Goal: Complete application form: Complete application form

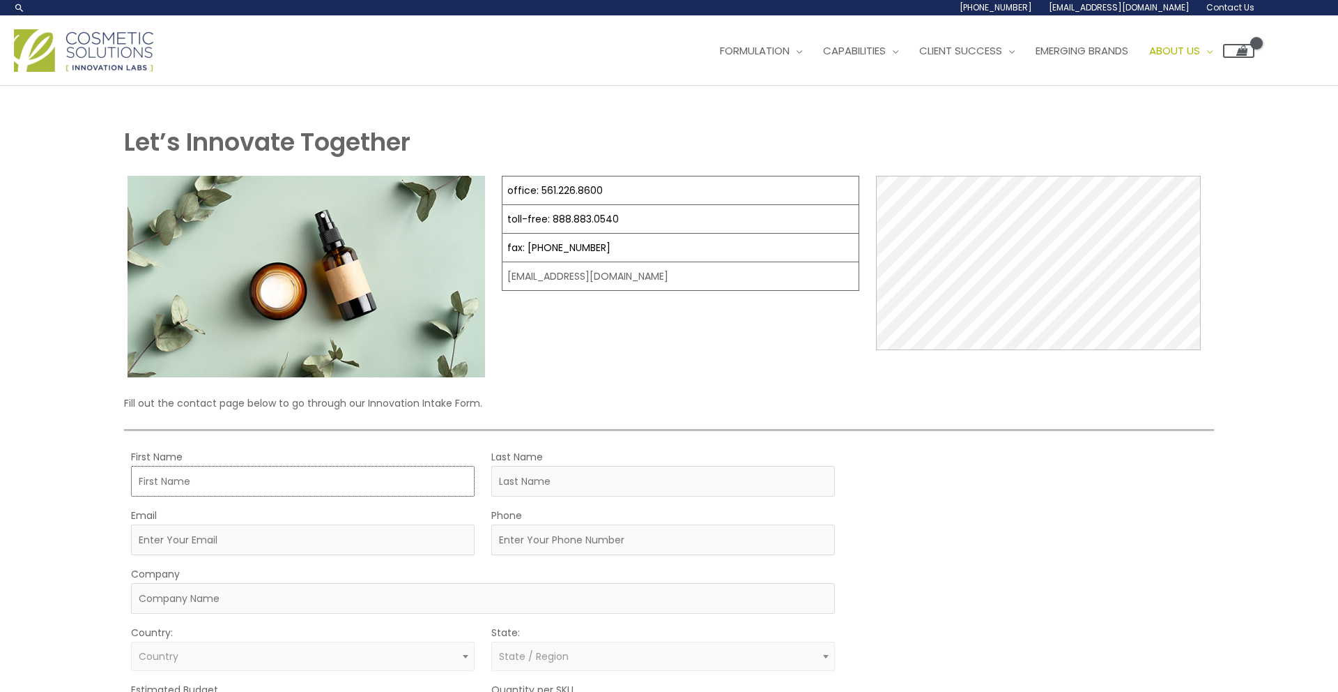
click at [445, 472] on input "First Name" at bounding box center [303, 481] width 344 height 31
type input "K"
type input ":"
type input "[PERSON_NAME]"
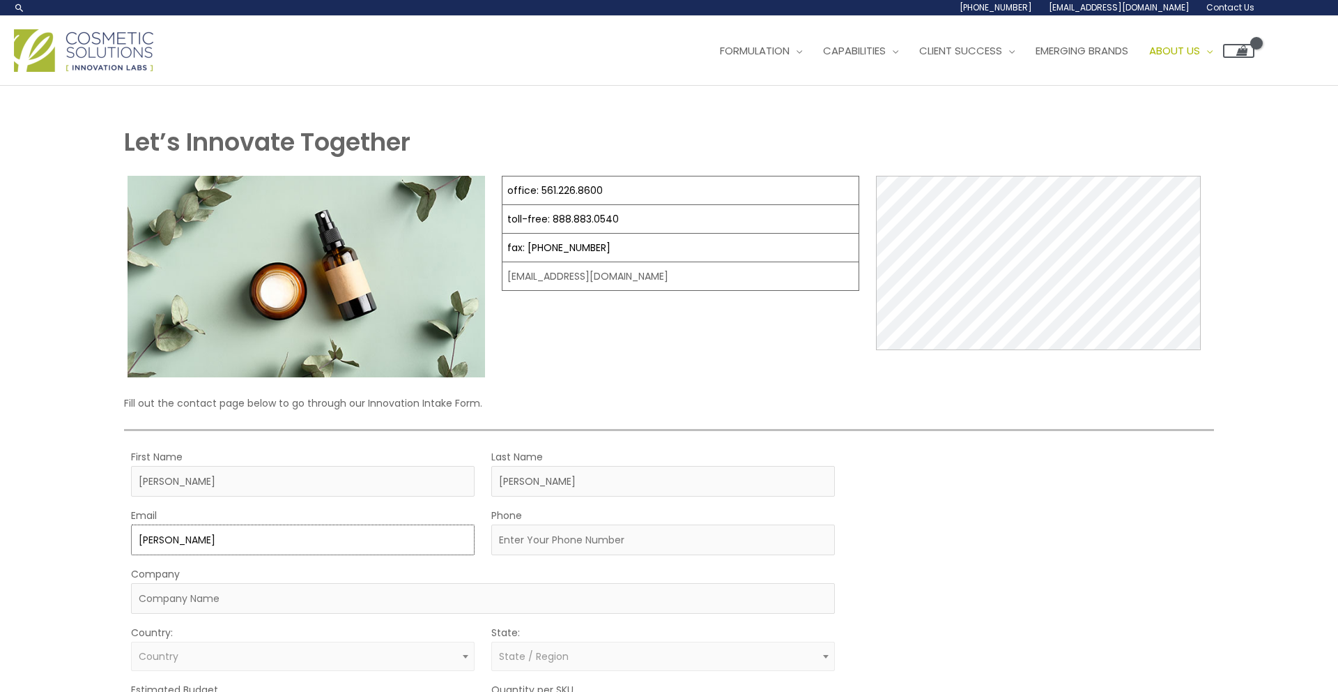
type input "[PERSON_NAME][EMAIL_ADDRESS][DOMAIN_NAME]"
click at [574, 543] on input "Phone" at bounding box center [663, 539] width 344 height 31
type input "3054585485"
type input "Exotica"
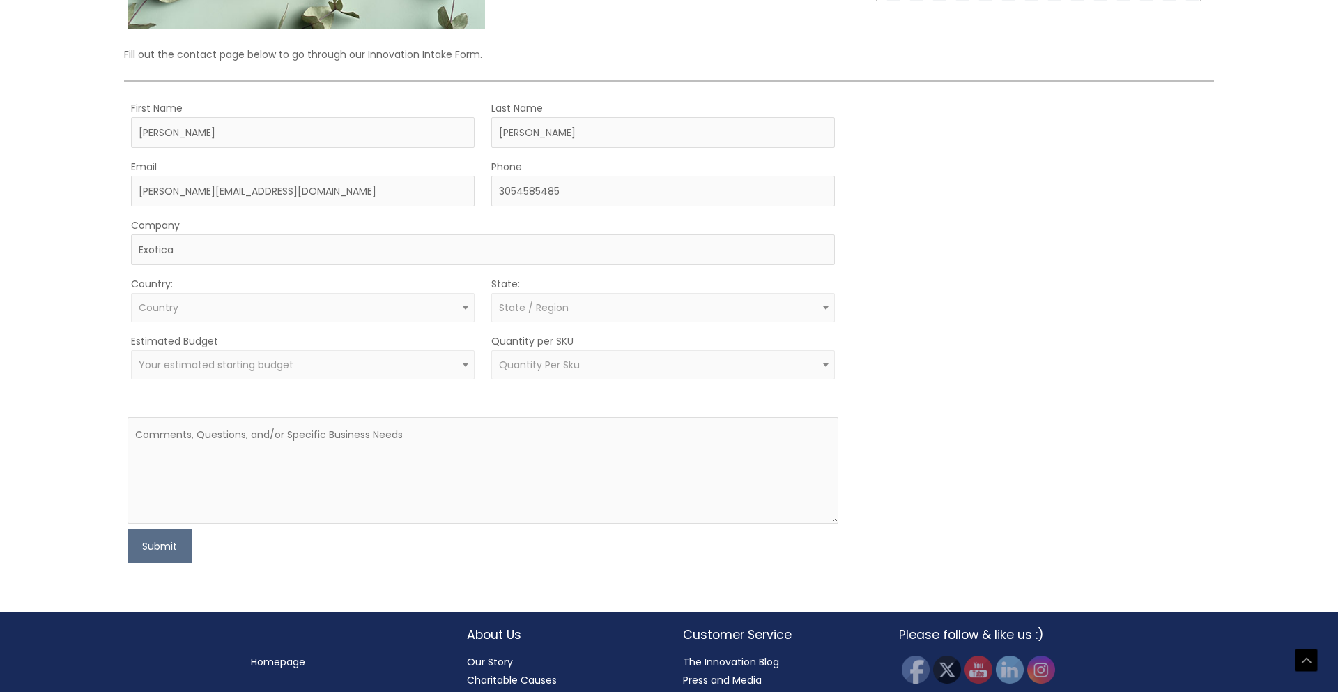
scroll to position [376, 0]
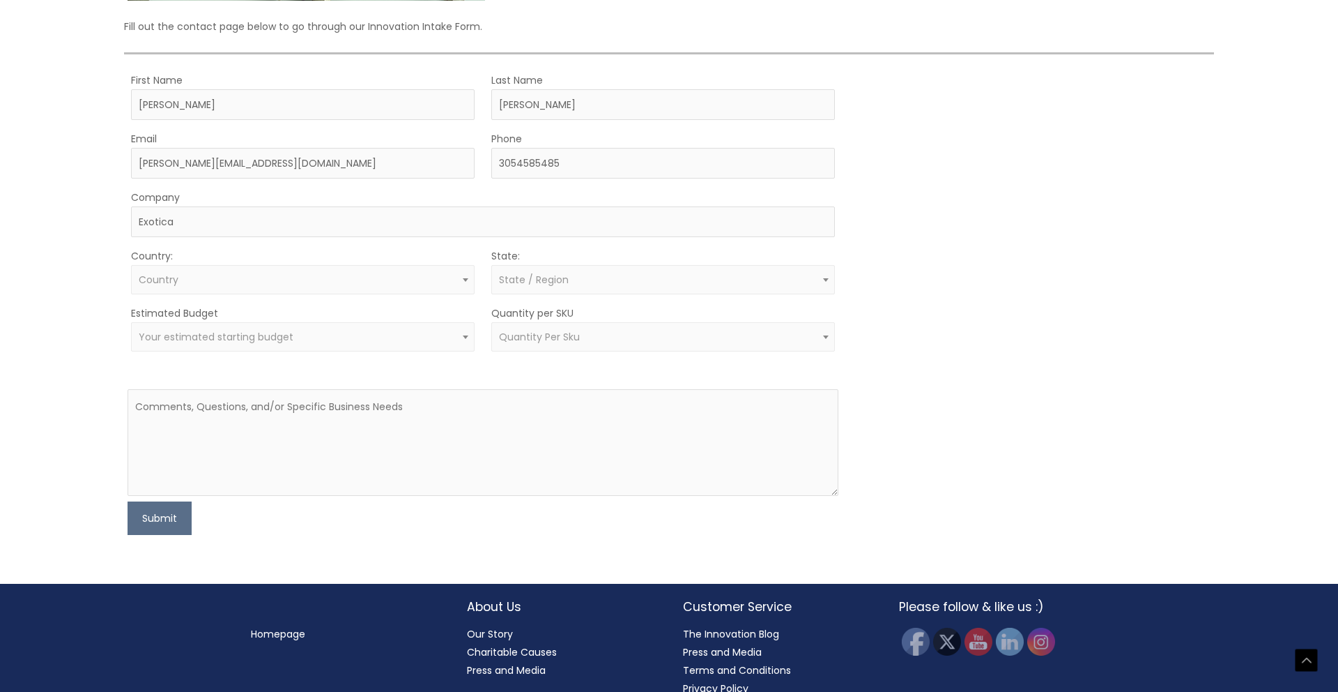
click at [281, 277] on span "Country" at bounding box center [303, 279] width 328 height 13
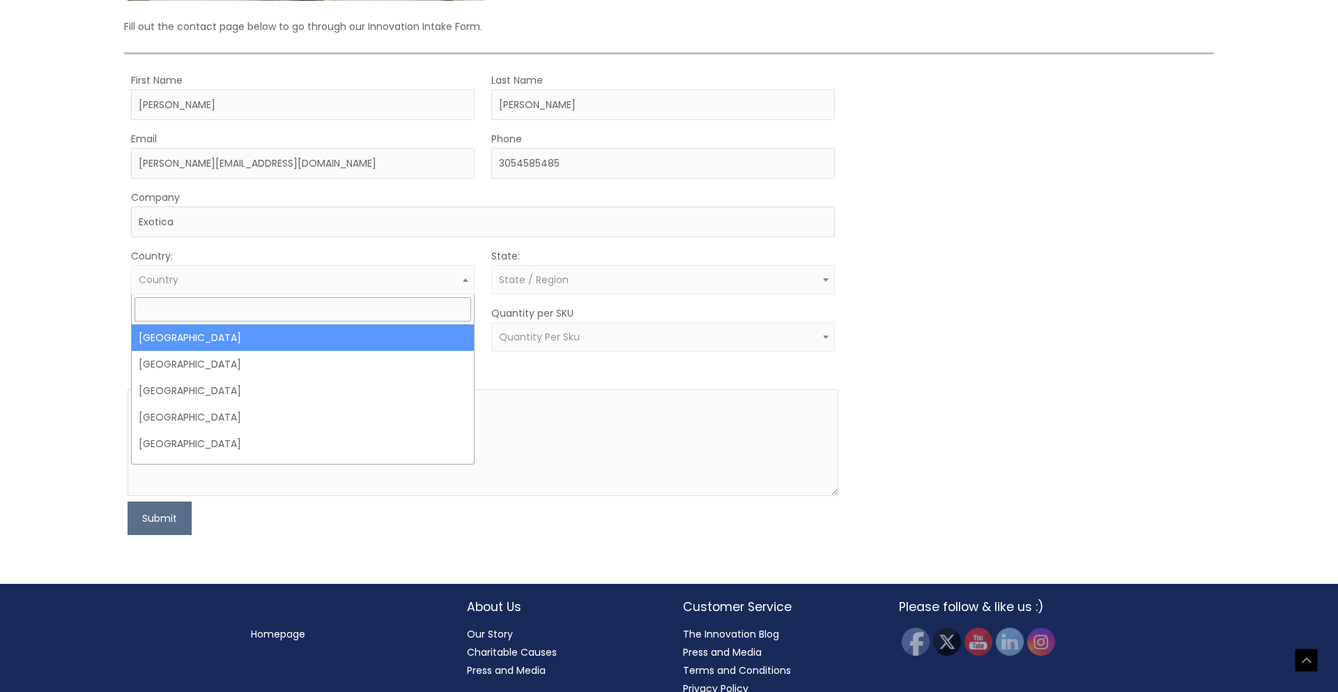
drag, startPoint x: 271, startPoint y: 339, endPoint x: 283, endPoint y: 339, distance: 11.9
select select "[GEOGRAPHIC_DATA]"
select select
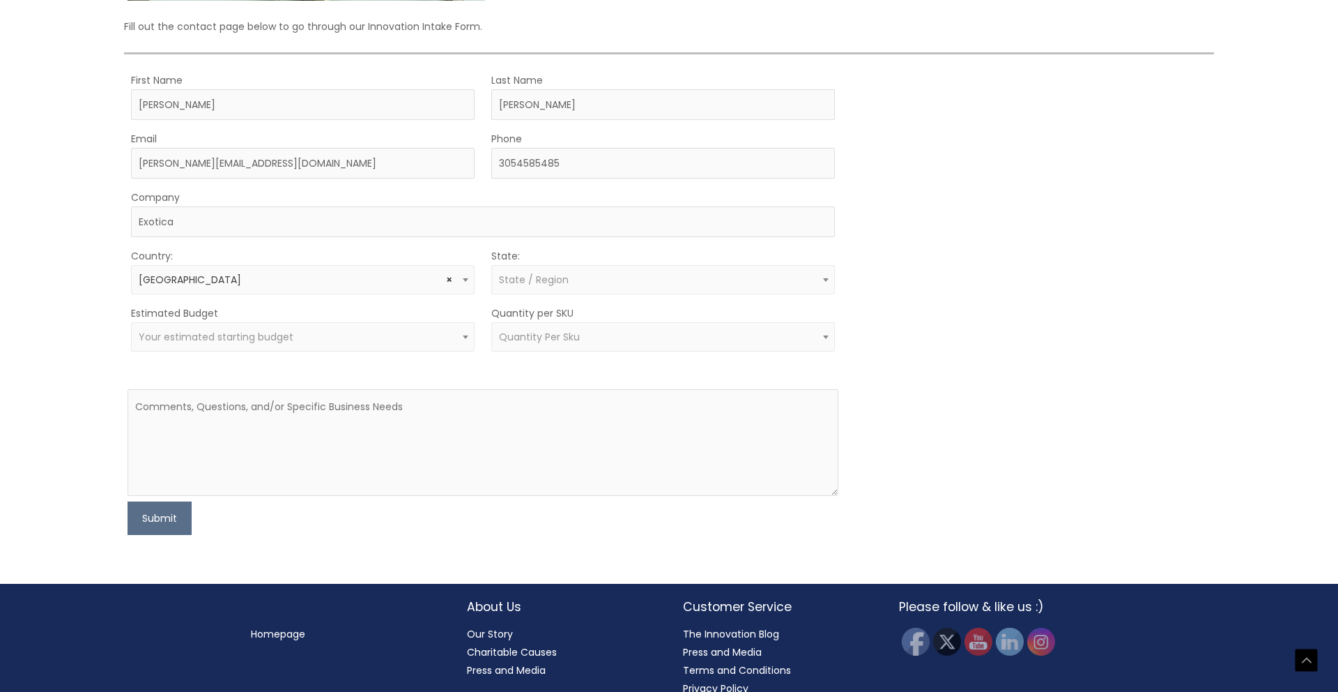
click at [545, 277] on span "State / Region" at bounding box center [534, 280] width 70 height 14
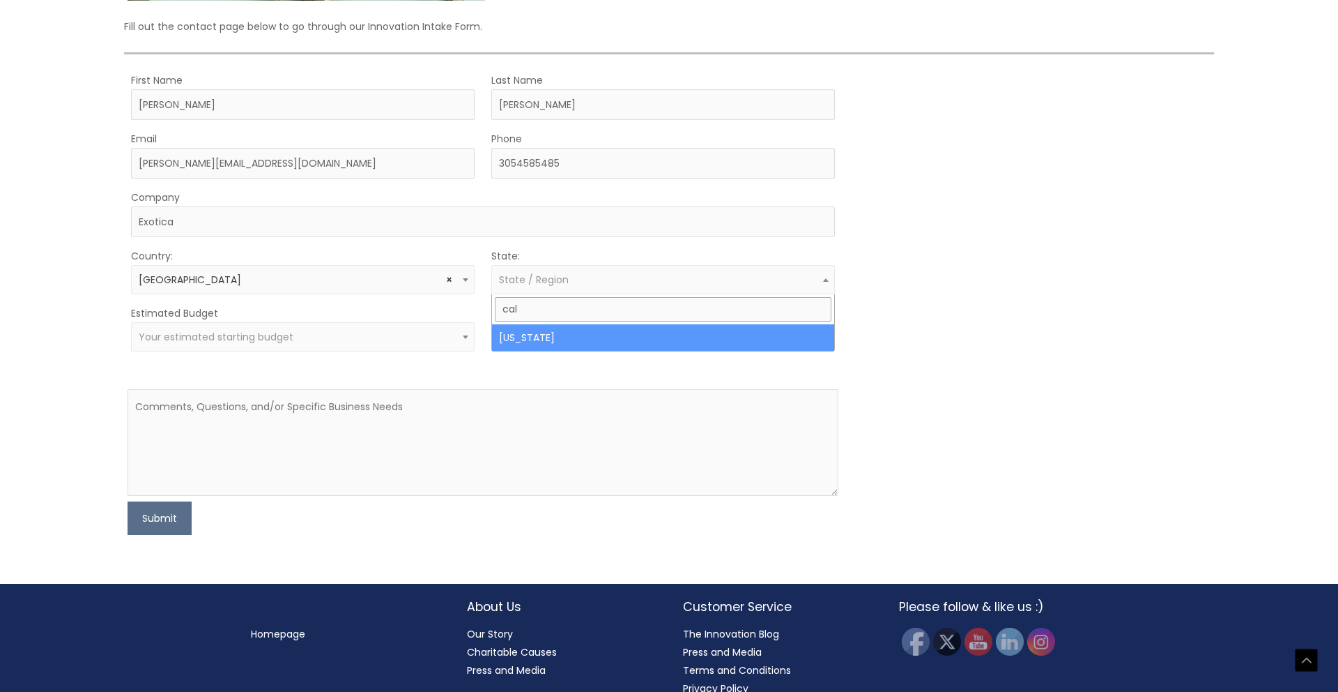
type input "cal"
select select "[US_STATE]"
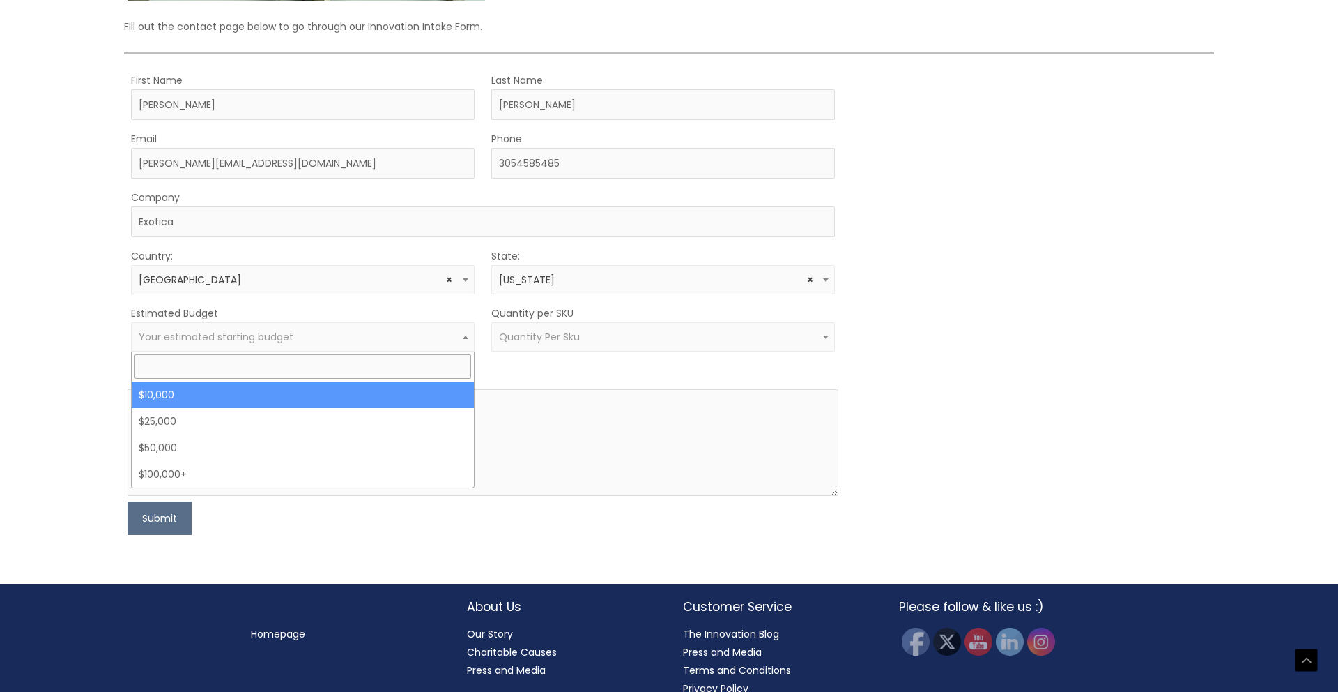
click at [426, 330] on span "Your estimated starting budget" at bounding box center [303, 336] width 328 height 13
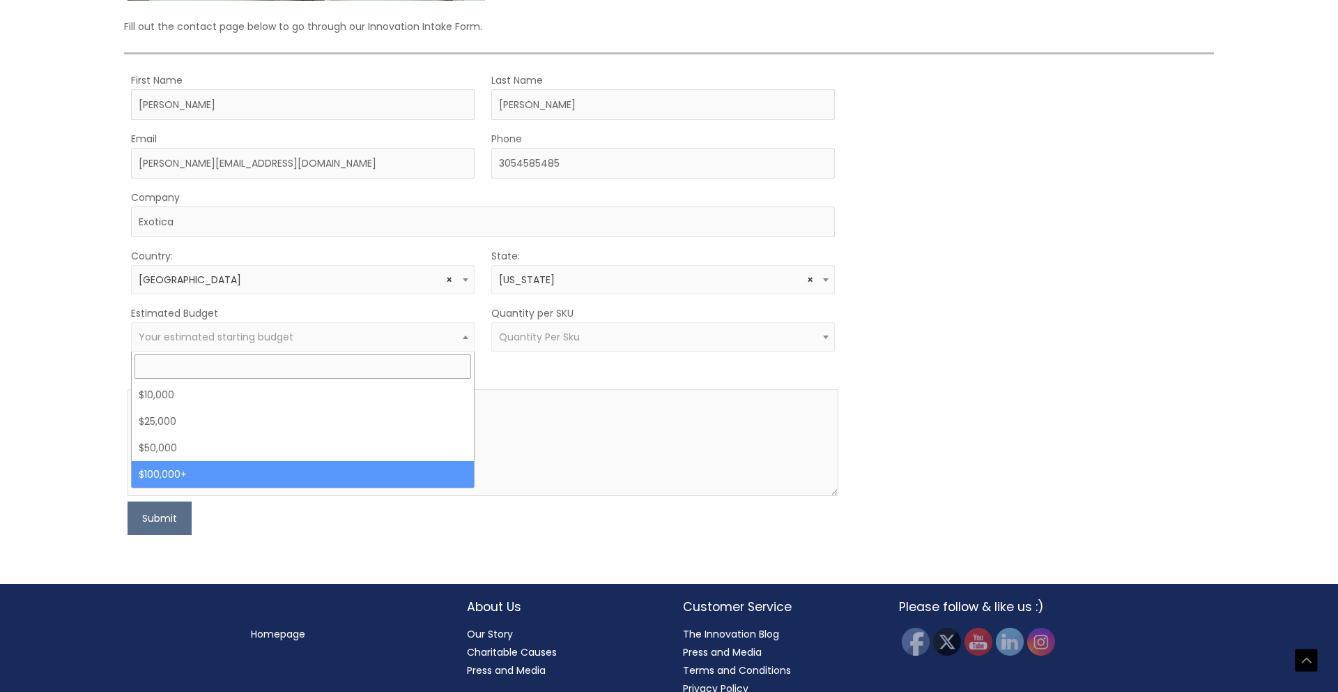
select select "100000+"
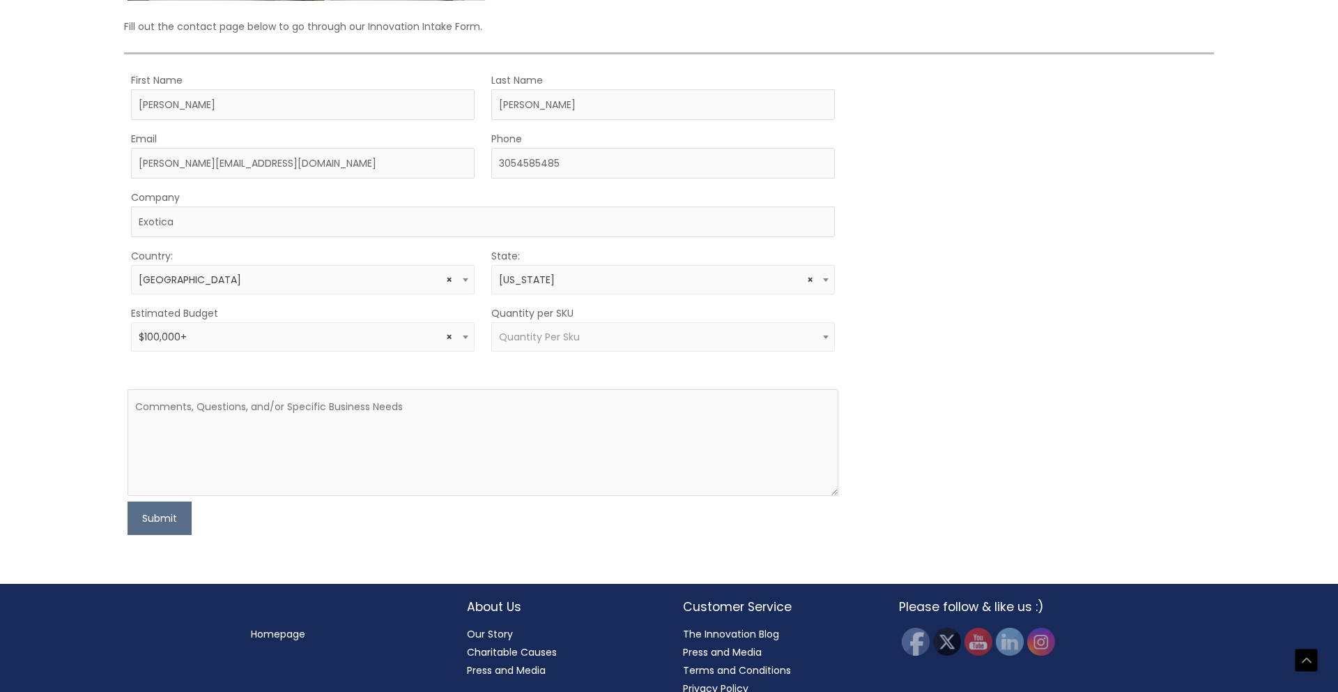
click at [634, 339] on span "Quantity Per Sku" at bounding box center [663, 336] width 328 height 13
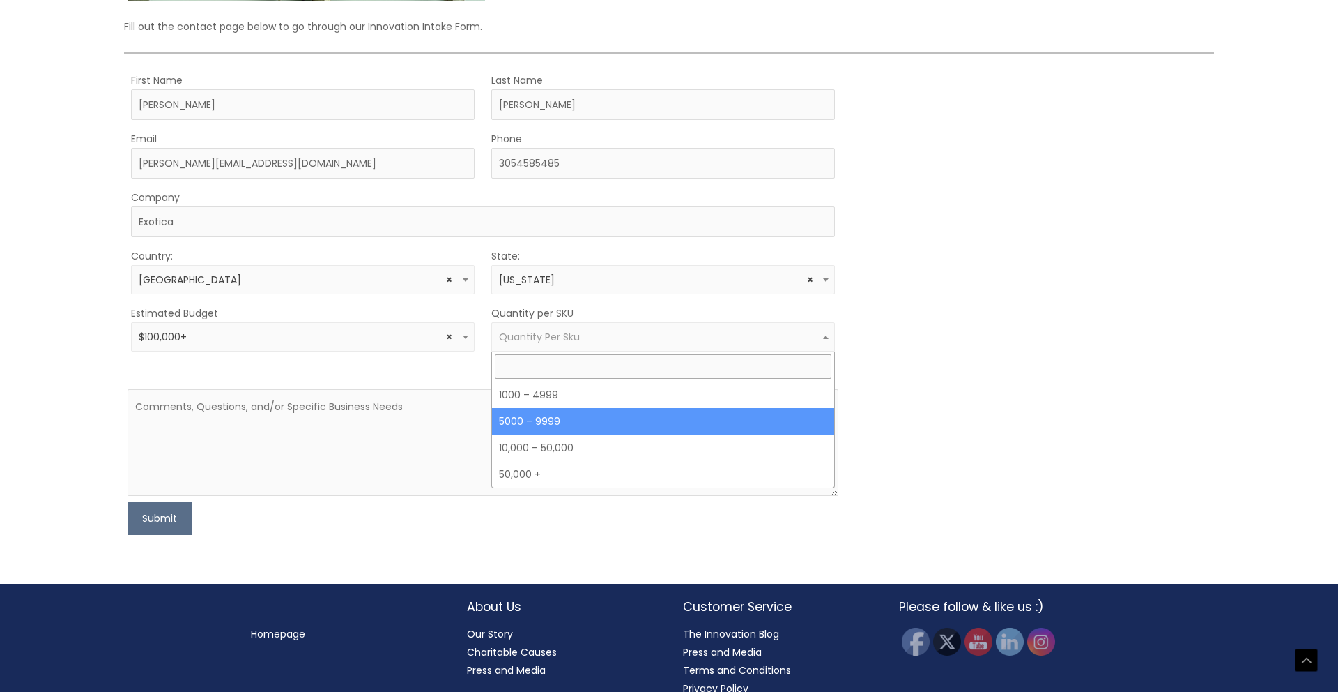
select select "11"
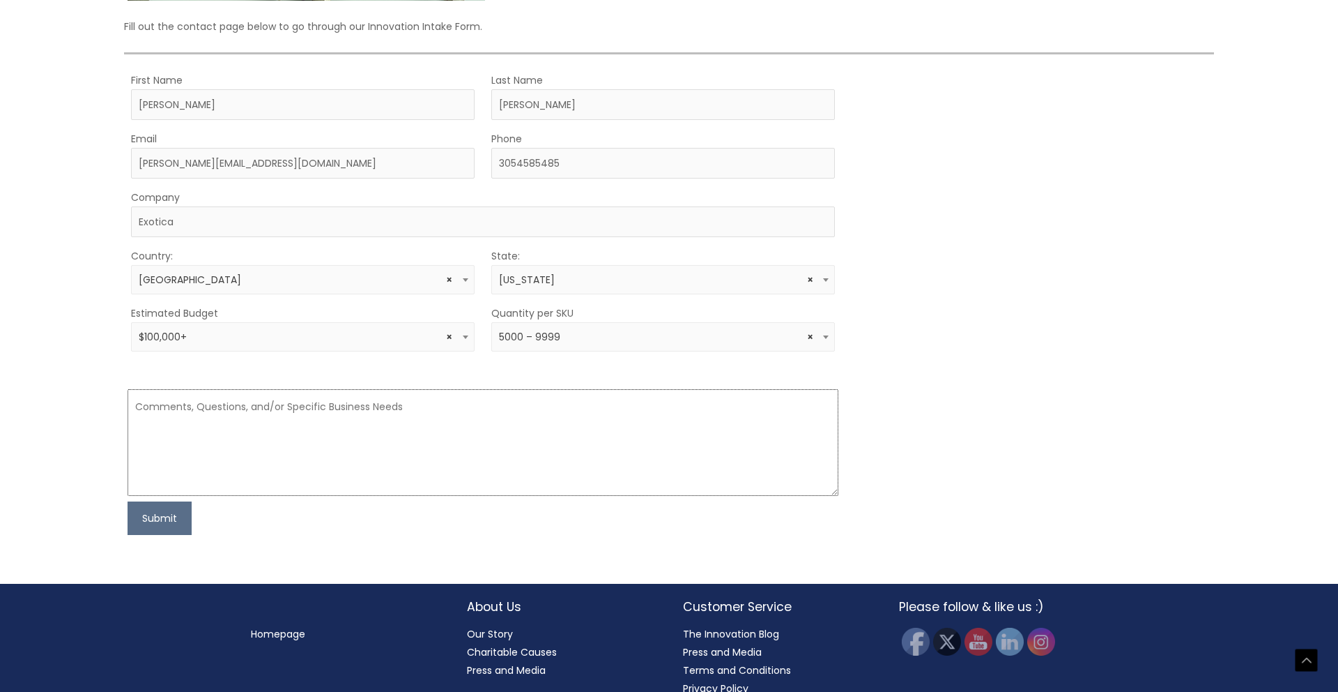
drag, startPoint x: 336, startPoint y: 425, endPoint x: 343, endPoint y: 425, distance: 7.0
click at [336, 425] on textarea at bounding box center [483, 442] width 711 height 107
paste textarea "Lore Ipsu, D’s Ametc Adipisci, e seddoeiu temporincid utlaboreet dolorem aliqua…"
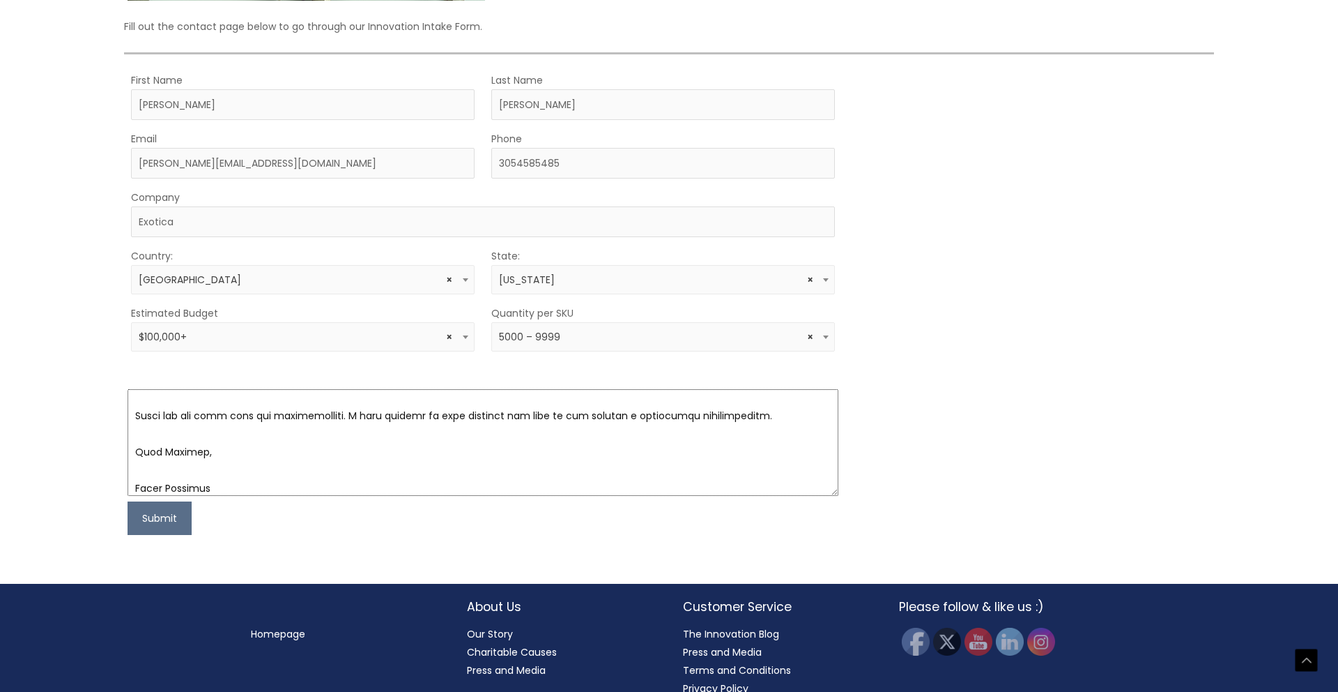
scroll to position [643, 0]
type textarea "Lore Ipsu, D’s Ametc Adipisci, e seddoeiu temporincid utlaboreet dolorem aliqua…"
click at [164, 515] on button "Submit" at bounding box center [160, 517] width 64 height 33
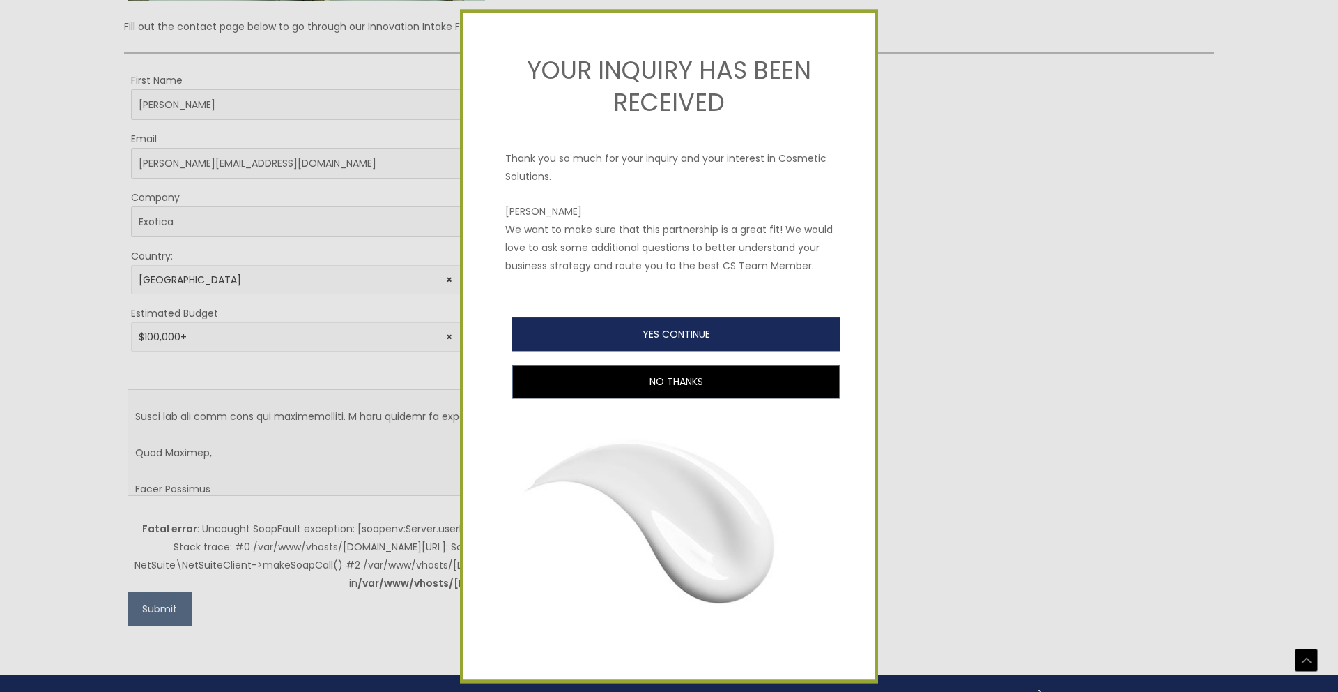
click at [754, 333] on button "YES CONTINUE" at bounding box center [676, 333] width 328 height 33
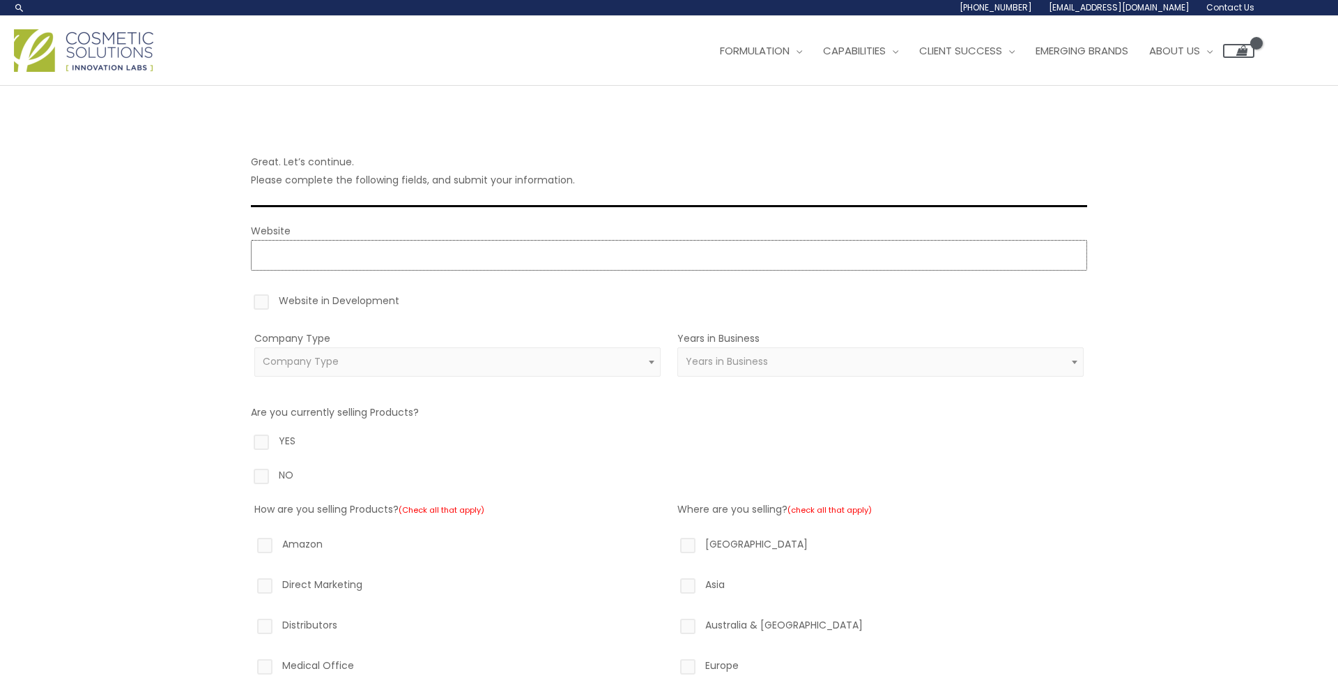
click at [389, 256] on input "Website" at bounding box center [669, 255] width 837 height 31
click at [256, 303] on label "Website in Development" at bounding box center [669, 303] width 837 height 24
click at [246, 300] on input "Website in Development" at bounding box center [241, 295] width 9 height 9
checkbox input "true"
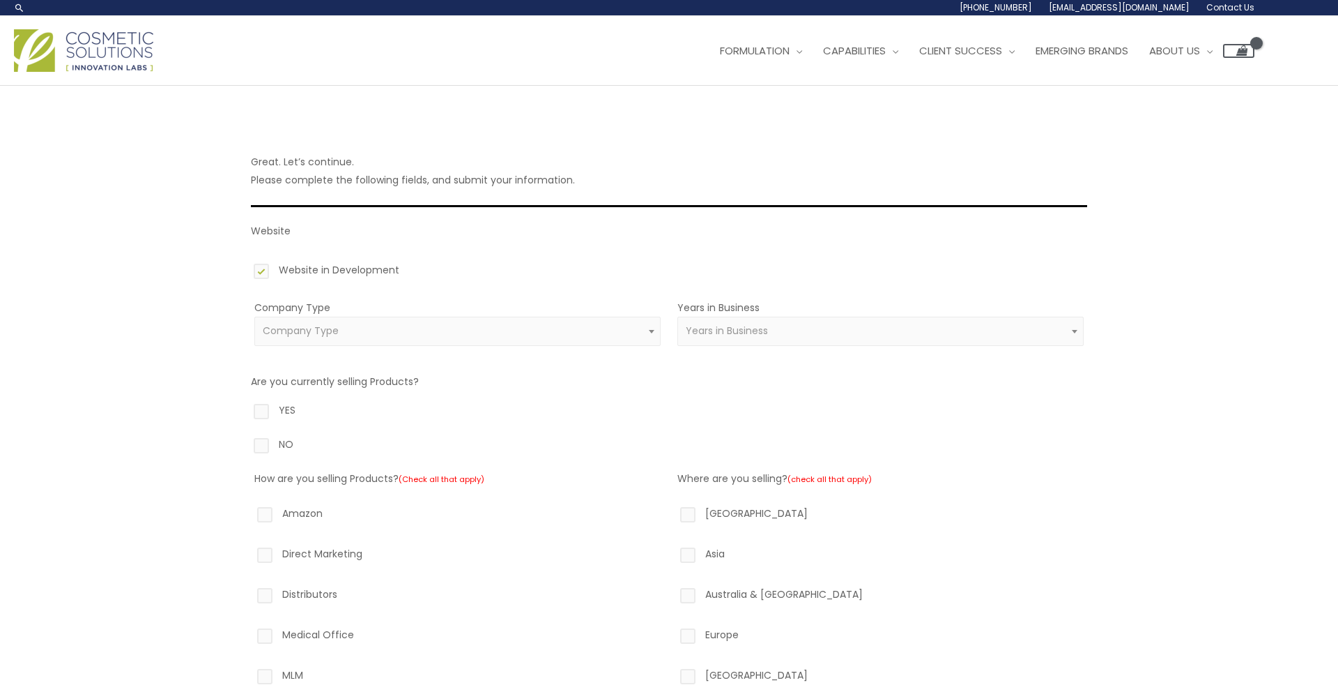
click at [280, 321] on span "Company Type" at bounding box center [457, 330] width 406 height 29
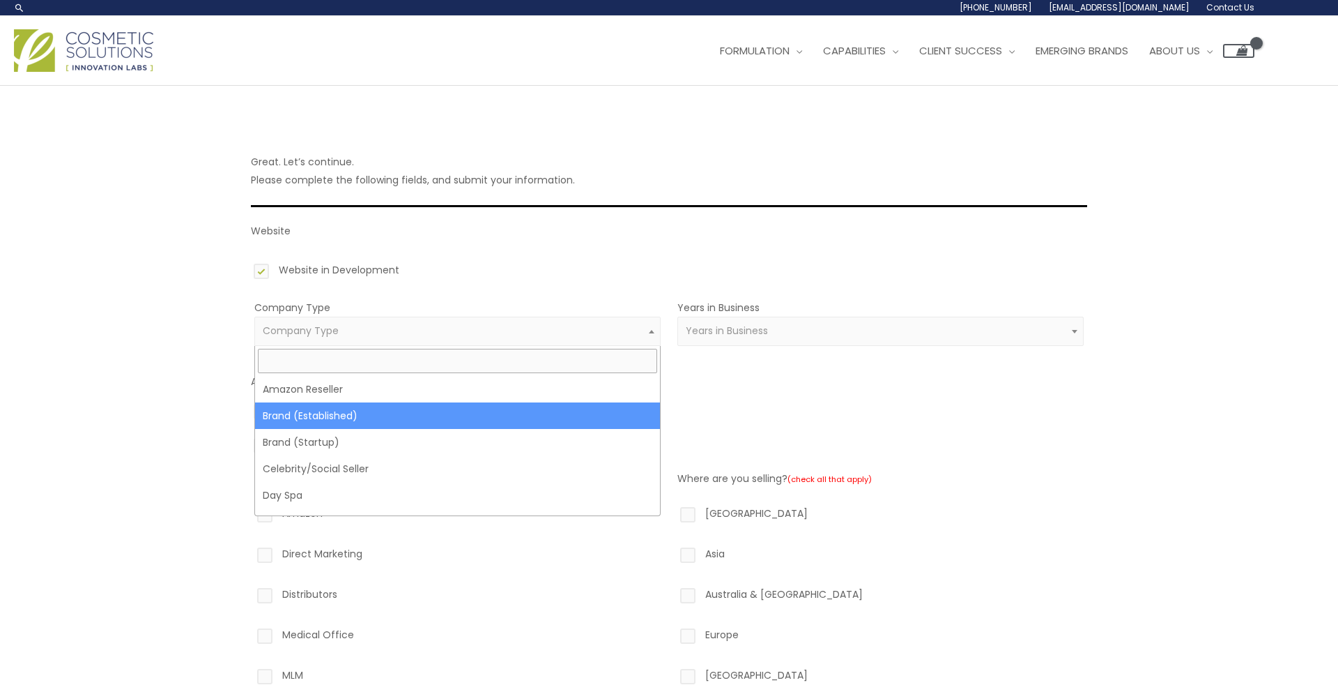
select select "38"
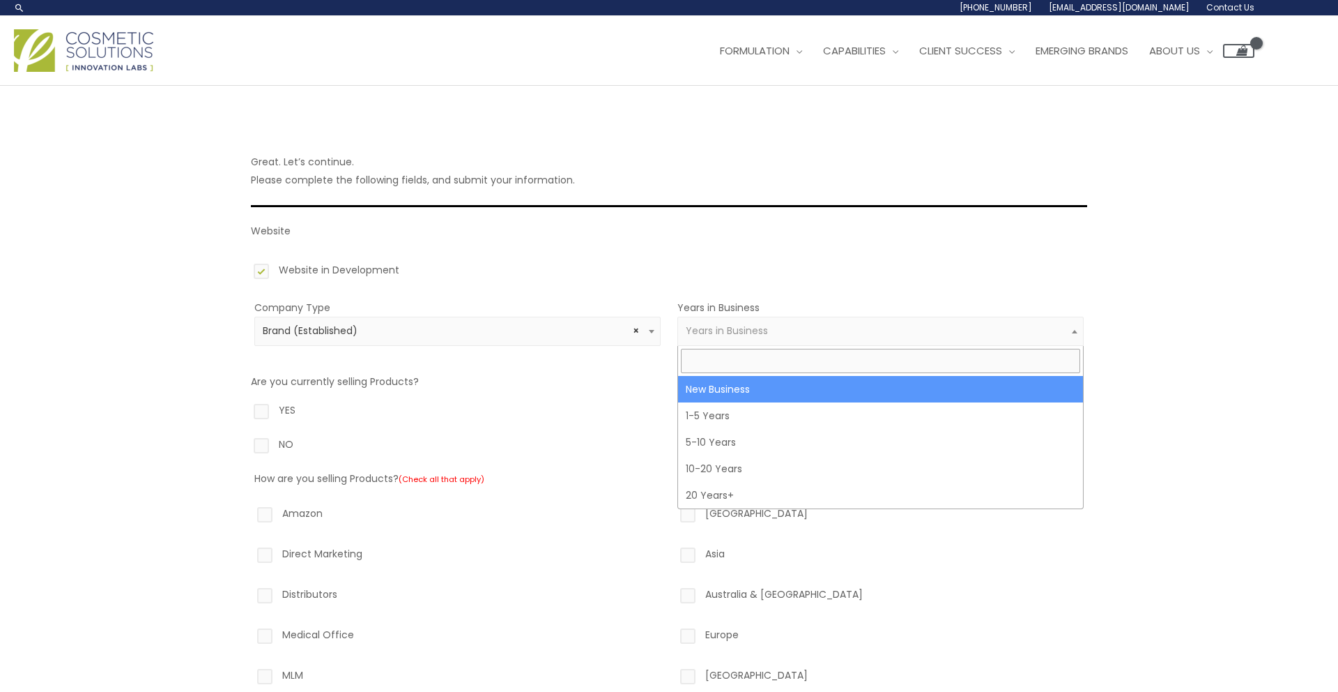
click at [811, 326] on span "Years in Business" at bounding box center [881, 330] width 390 height 13
drag, startPoint x: 775, startPoint y: 397, endPoint x: 770, endPoint y: 391, distance: 7.9
select select "1"
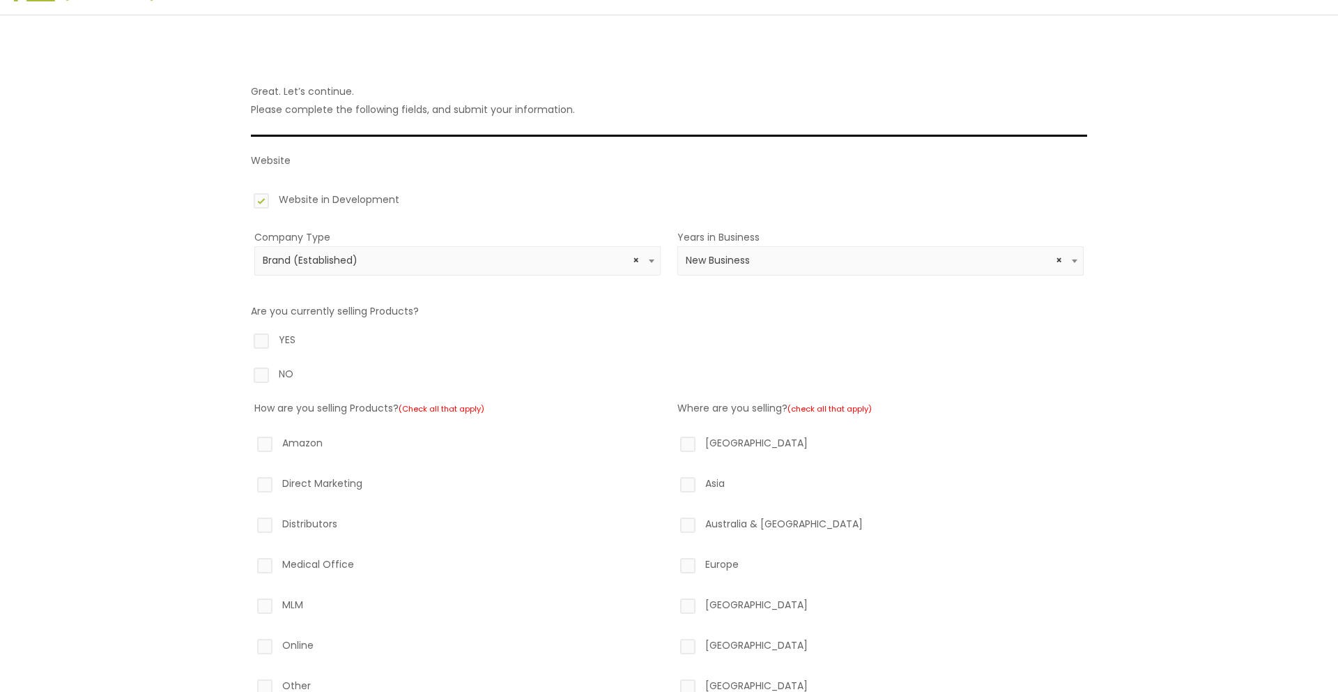
scroll to position [71, 0]
drag, startPoint x: 261, startPoint y: 371, endPoint x: 351, endPoint y: 394, distance: 92.8
click at [261, 371] on label "NO" at bounding box center [669, 376] width 837 height 24
click at [246, 371] on input "NO" at bounding box center [241, 368] width 9 height 9
radio input "true"
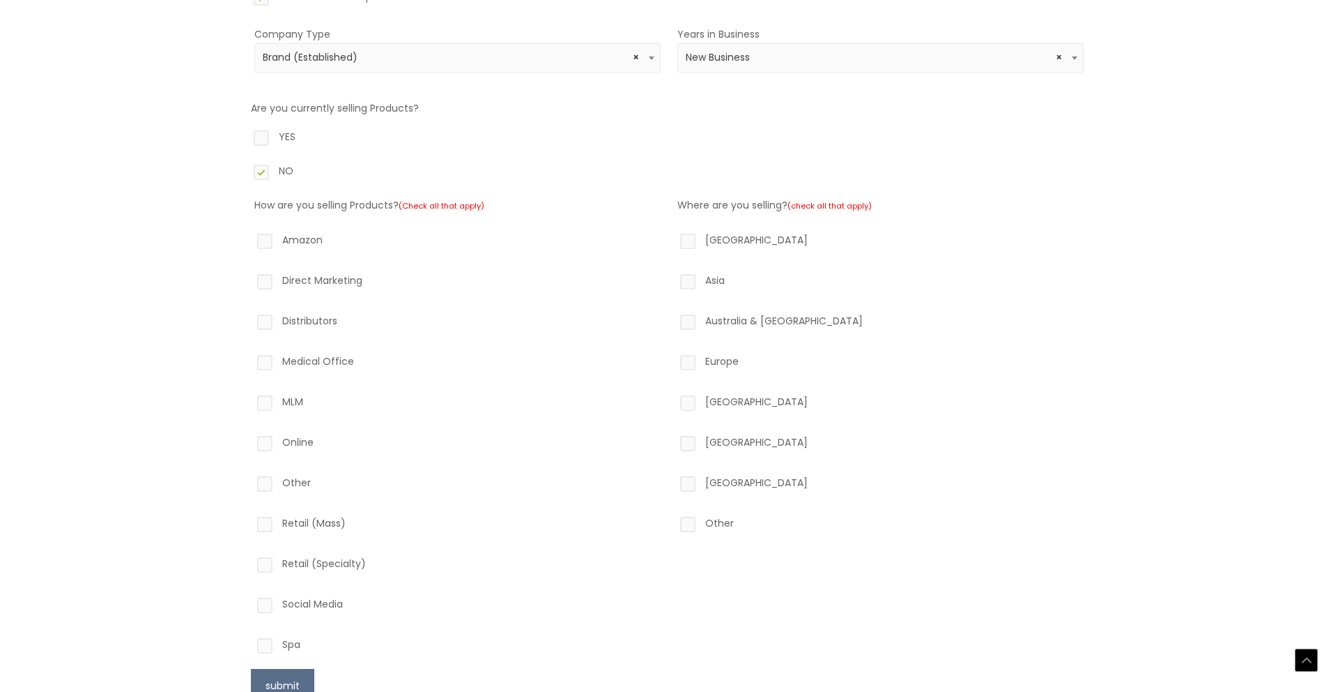
scroll to position [305, 0]
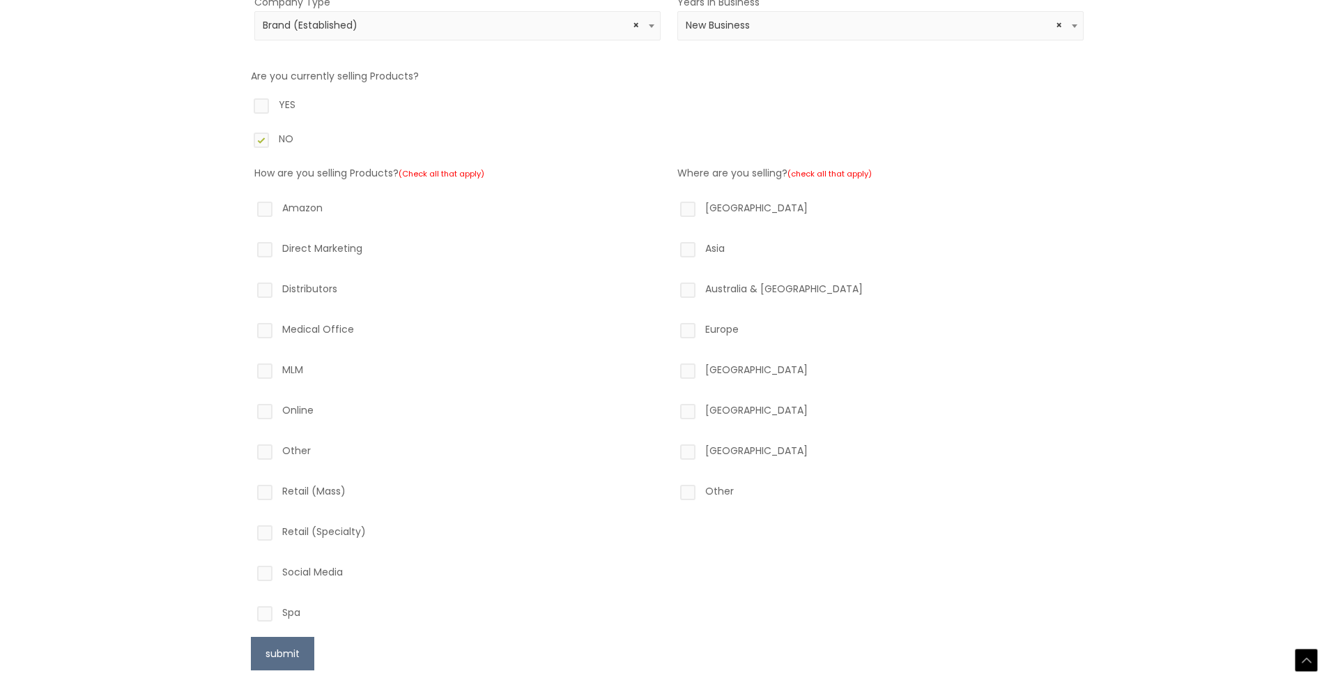
click at [268, 210] on label "Amazon" at bounding box center [457, 211] width 406 height 24
click at [250, 208] on input "Amazon" at bounding box center [245, 203] width 9 height 9
checkbox input "true"
click at [270, 254] on label "Direct Marketing" at bounding box center [457, 251] width 406 height 24
click at [250, 248] on input "Direct Marketing" at bounding box center [245, 243] width 9 height 9
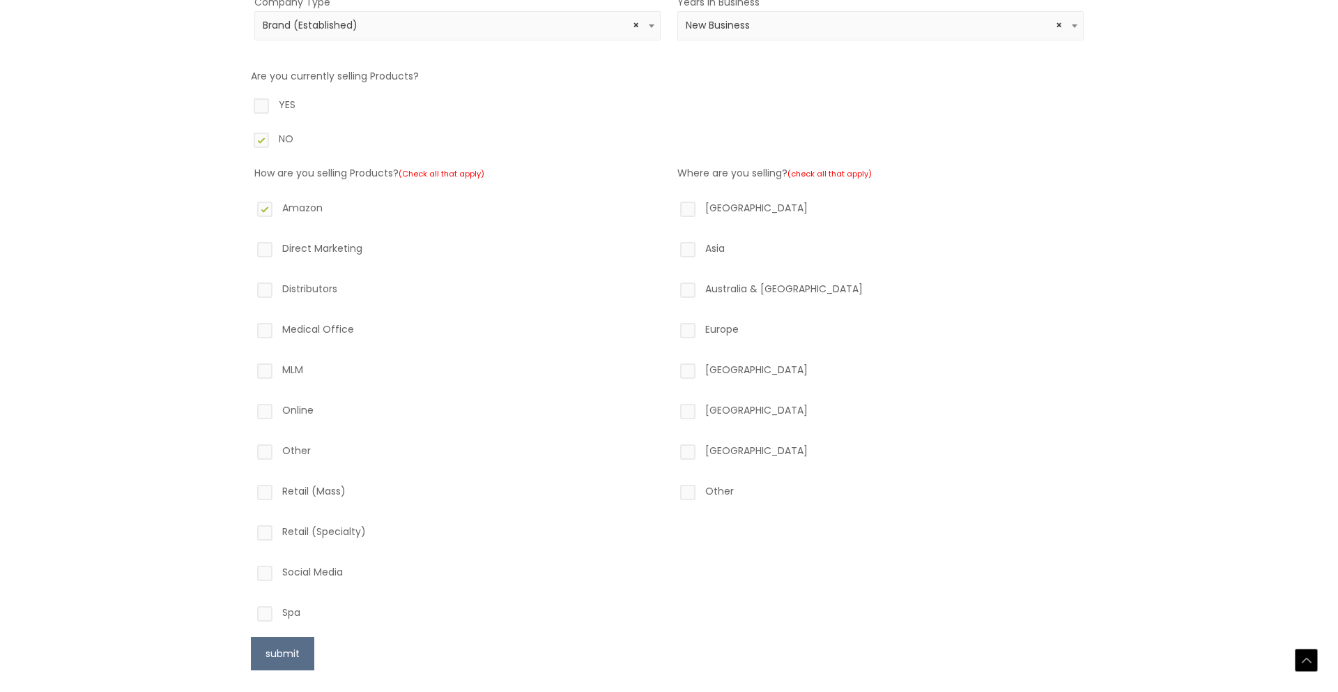
checkbox input "true"
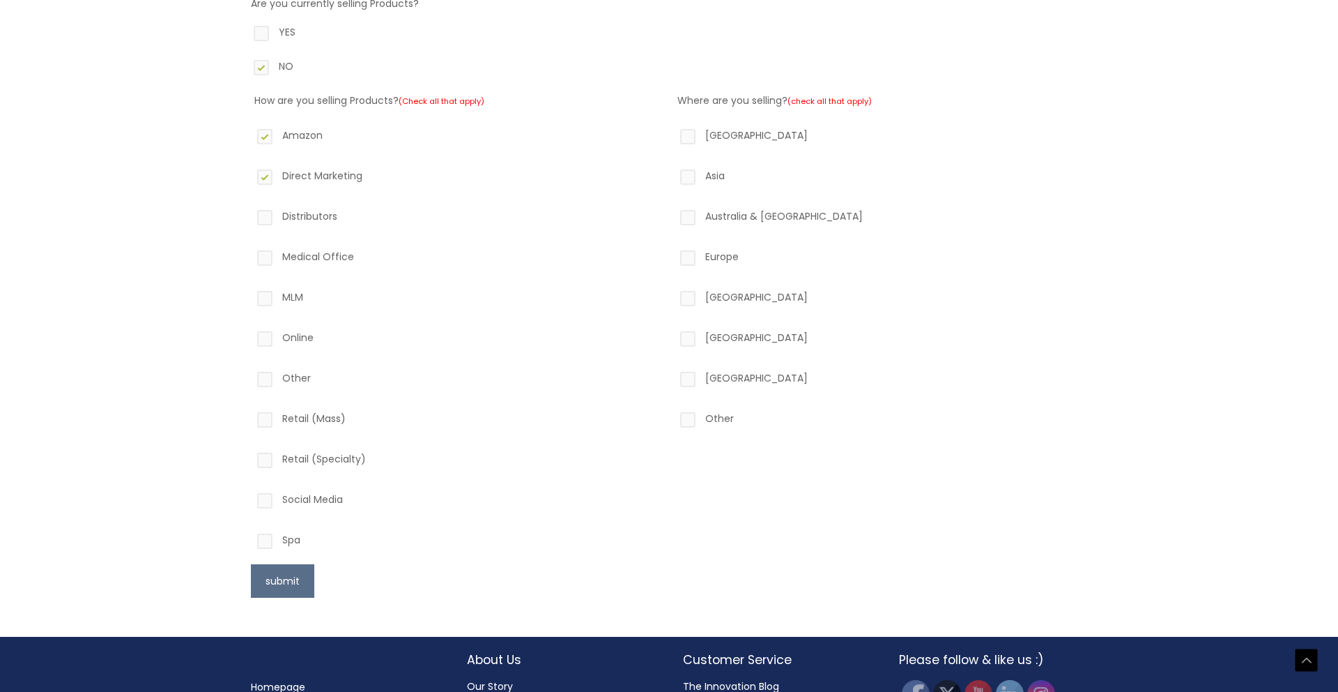
scroll to position [376, 0]
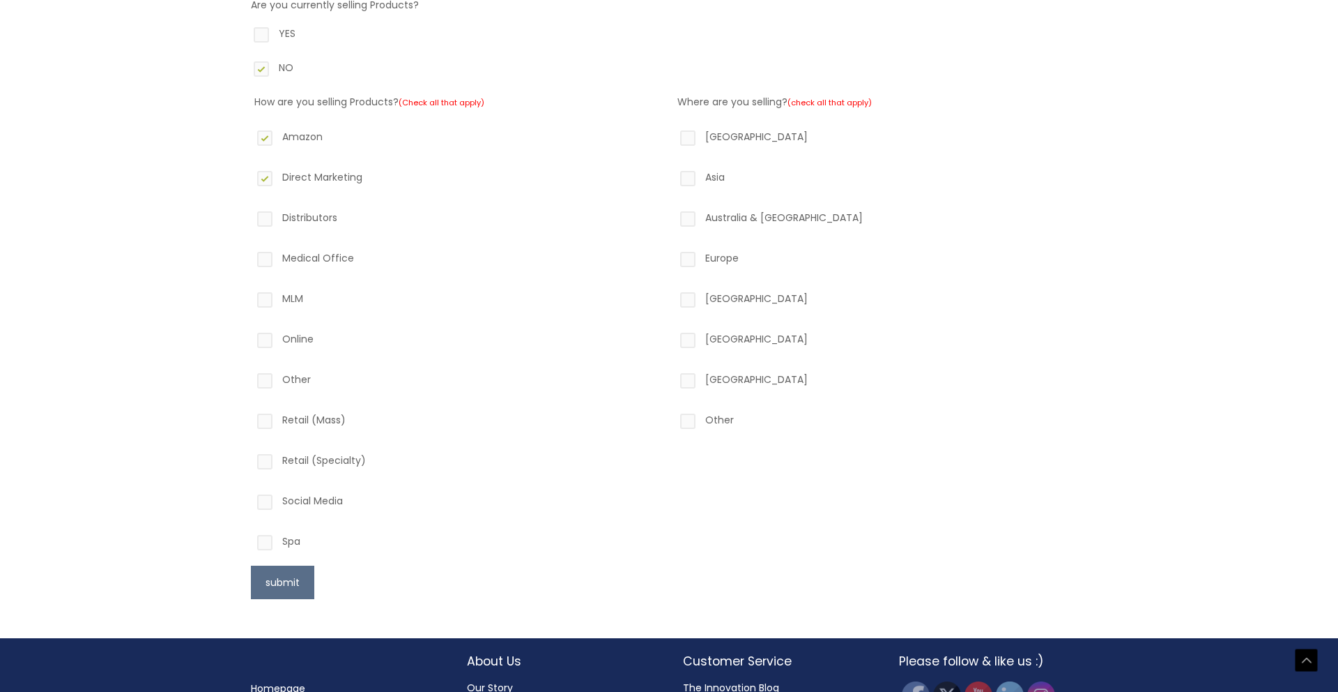
click at [268, 342] on label "Online" at bounding box center [457, 342] width 406 height 24
click at [250, 339] on input "Online" at bounding box center [245, 334] width 9 height 9
checkbox input "true"
click at [267, 464] on label "Retail (Specialty)" at bounding box center [457, 463] width 406 height 24
click at [250, 460] on input "Retail (Specialty)" at bounding box center [245, 455] width 9 height 9
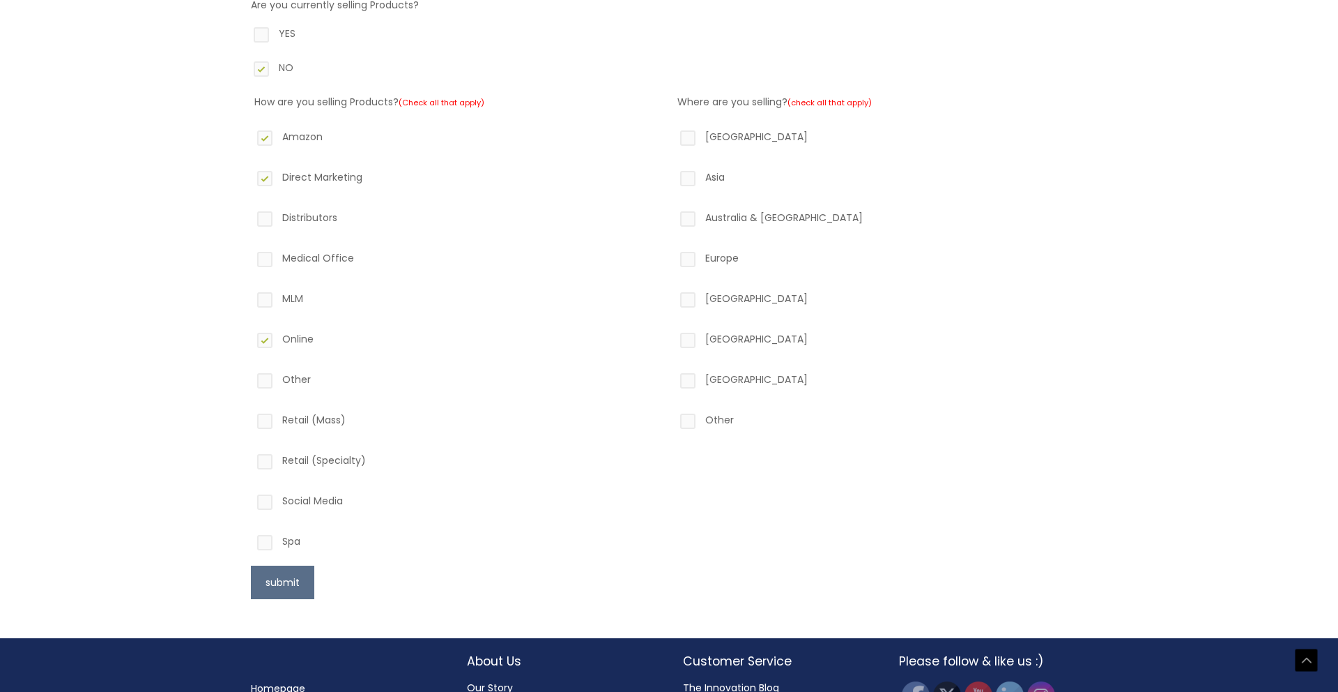
checkbox input "true"
click at [266, 509] on label "Social Media" at bounding box center [457, 503] width 406 height 24
click at [250, 501] on input "Social Media" at bounding box center [245, 495] width 9 height 9
checkbox input "true"
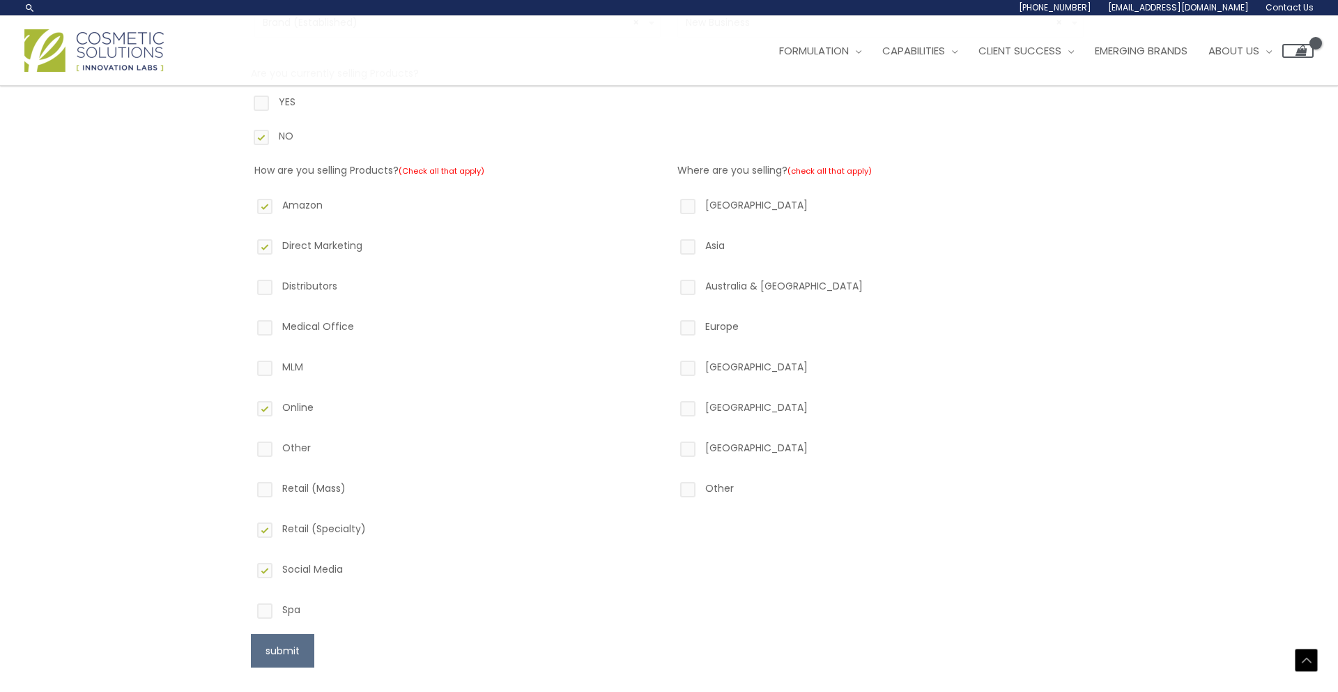
scroll to position [208, 0]
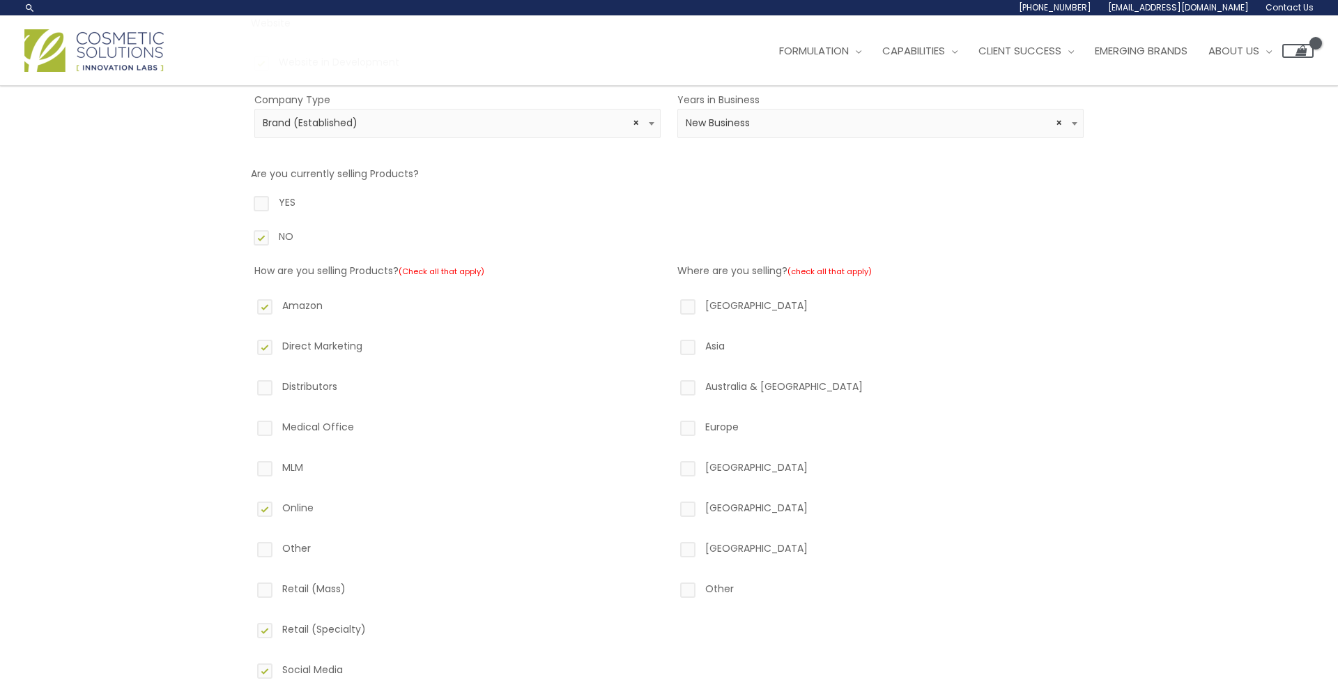
click at [688, 304] on label "North America" at bounding box center [881, 308] width 406 height 24
click at [673, 304] on input "North America" at bounding box center [668, 300] width 9 height 9
checkbox input "true"
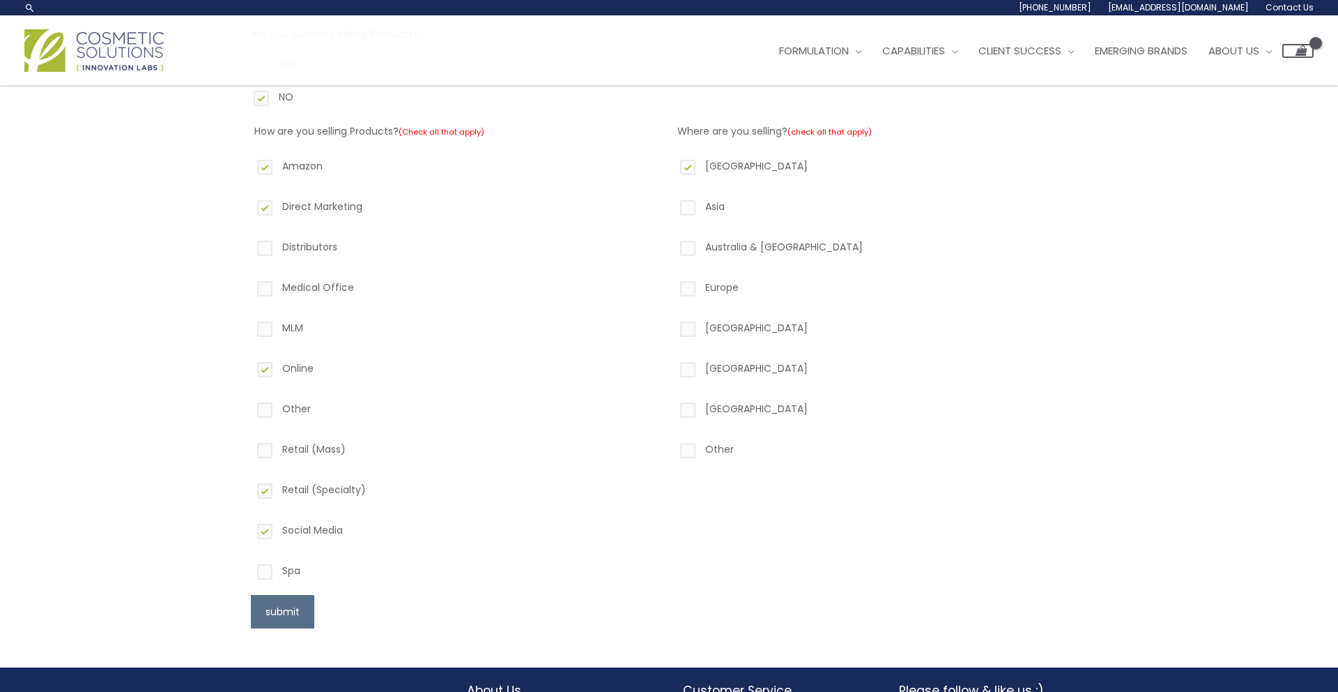
scroll to position [450, 0]
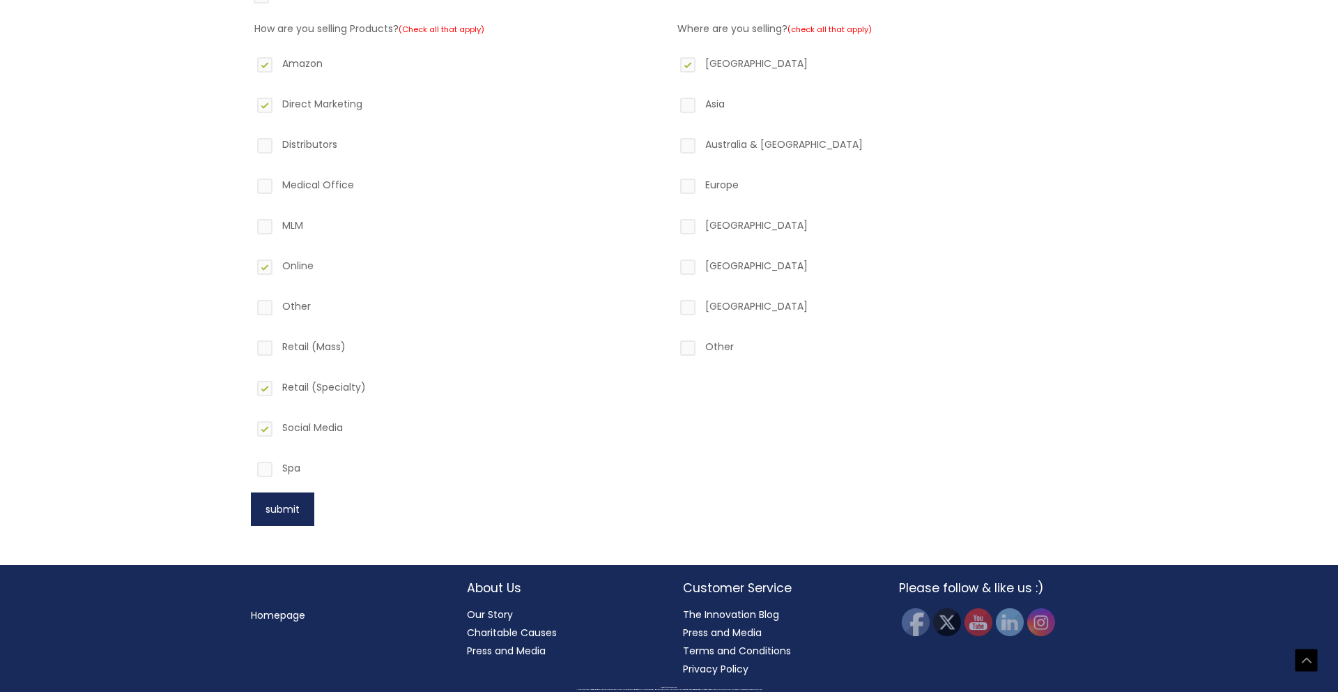
click at [297, 510] on button "submit" at bounding box center [282, 508] width 63 height 33
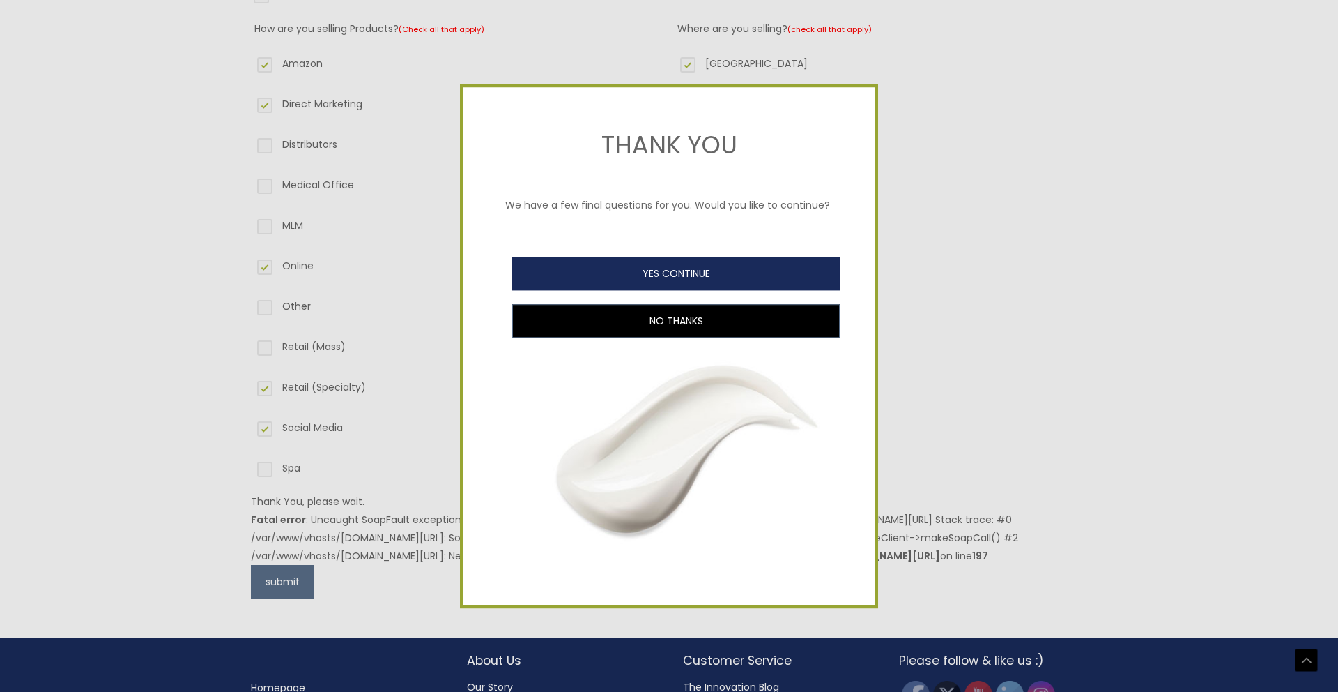
click at [720, 277] on button "YES CONTINUE" at bounding box center [676, 273] width 328 height 33
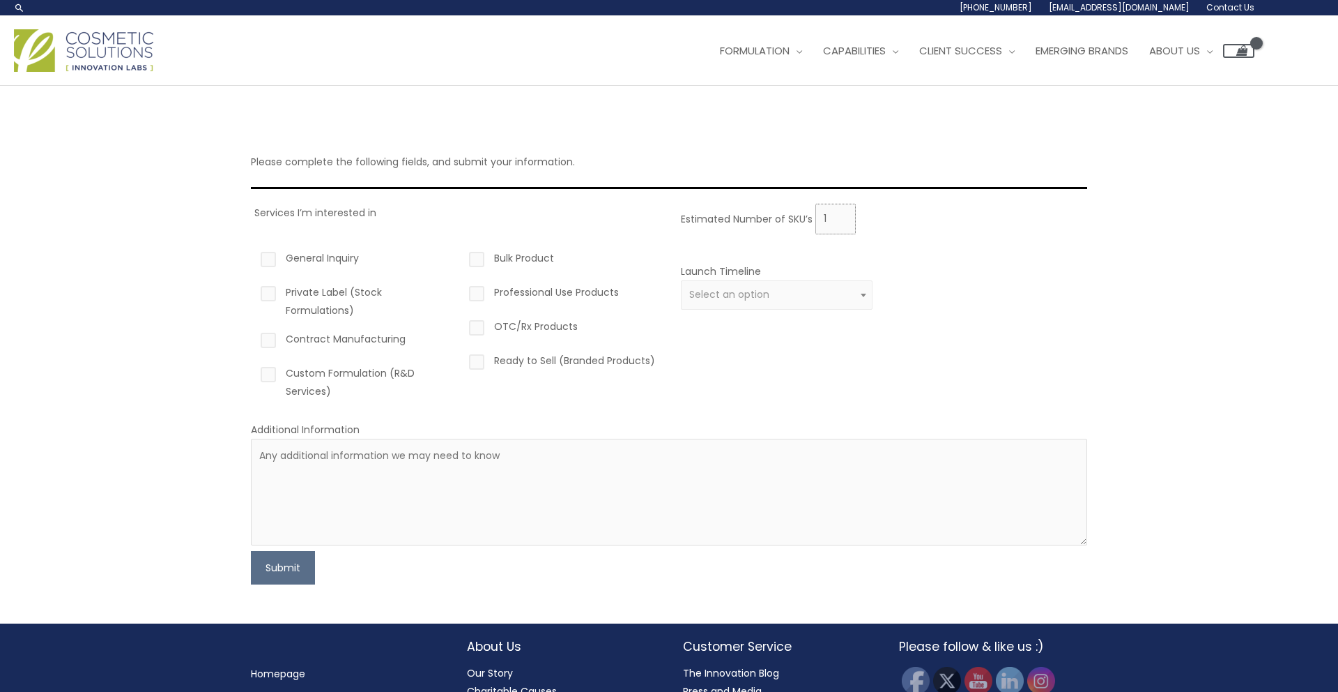
click at [846, 218] on input "1" at bounding box center [836, 219] width 40 height 31
click at [844, 219] on input "0" at bounding box center [836, 219] width 40 height 31
click at [844, 218] on input "0" at bounding box center [836, 219] width 40 height 31
click at [844, 216] on input "1" at bounding box center [836, 219] width 40 height 31
click at [844, 216] on input "2" at bounding box center [836, 219] width 40 height 31
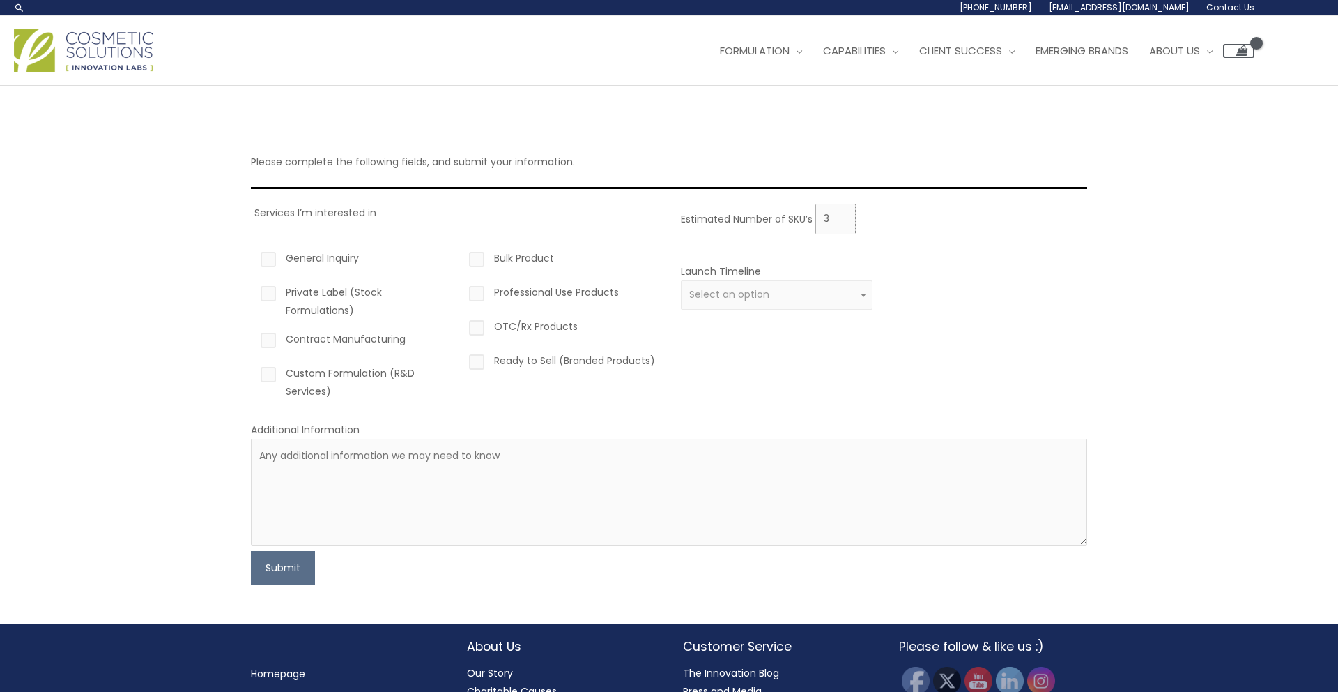
click at [844, 216] on input "3" at bounding box center [836, 219] width 40 height 31
click at [844, 216] on input "4" at bounding box center [836, 219] width 40 height 31
click at [844, 216] on input "5" at bounding box center [836, 219] width 40 height 31
type input "6"
click at [844, 216] on input "6" at bounding box center [836, 219] width 40 height 31
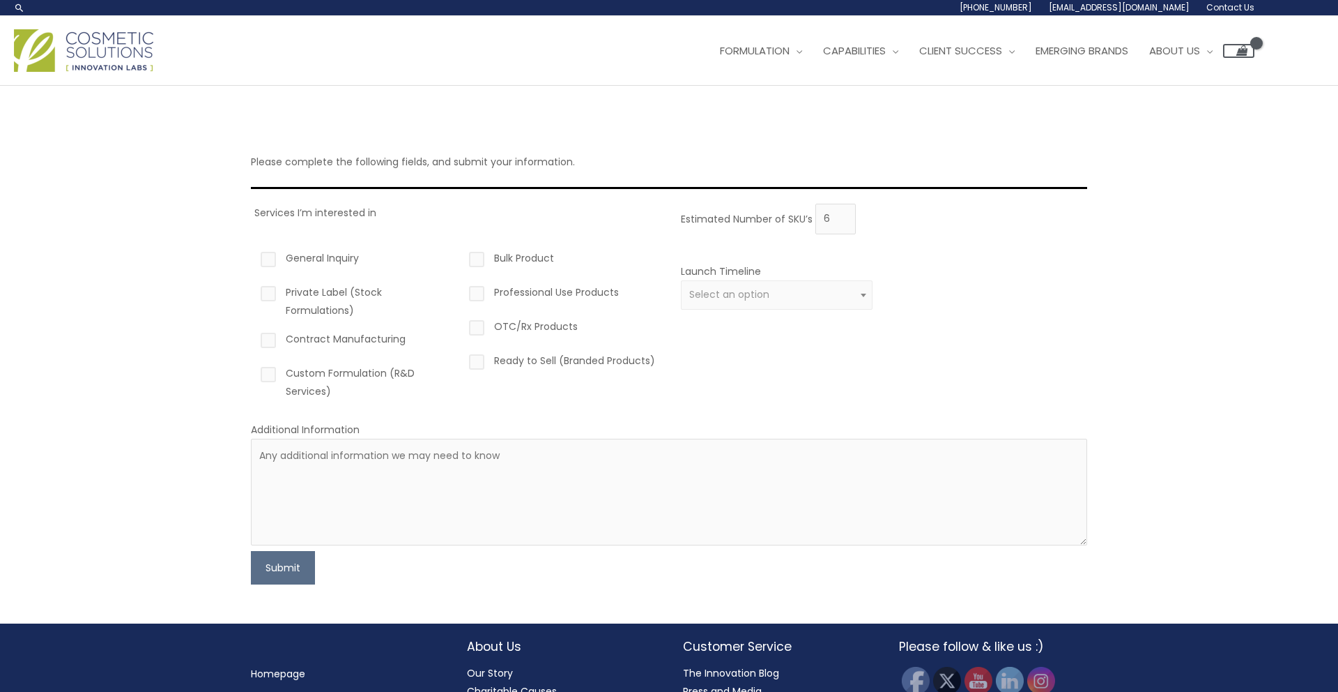
click at [418, 233] on div "Services I’m interested in General Inquiry Private Label (Stock Formulations) C…" at bounding box center [457, 307] width 406 height 207
click at [264, 376] on label "Custom Formulation (R&D Services)" at bounding box center [354, 382] width 192 height 36
click at [253, 373] on input "Custom Formulation (R&D Services)" at bounding box center [248, 368] width 9 height 9
checkbox input "true"
click at [270, 339] on label "Contract Manufacturing" at bounding box center [354, 342] width 192 height 24
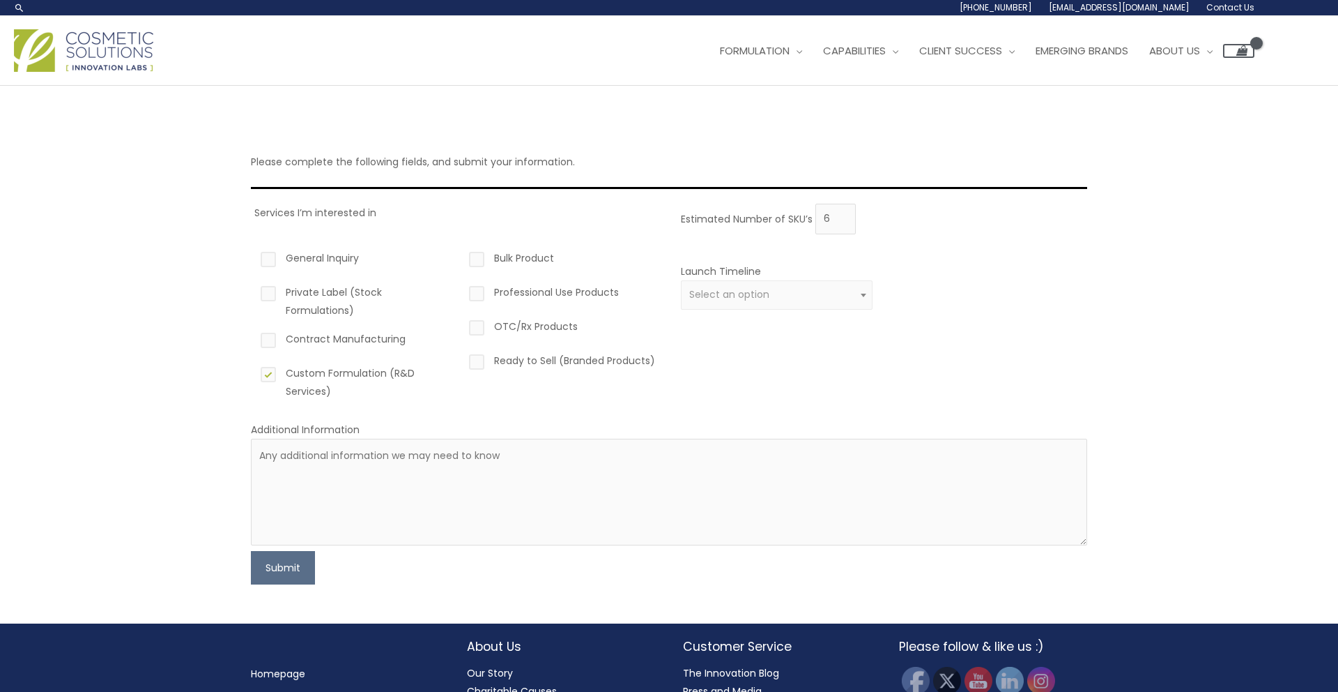
click at [253, 339] on input "Contract Manufacturing" at bounding box center [248, 334] width 9 height 9
checkbox input "true"
click at [731, 291] on span "Select an option" at bounding box center [729, 294] width 80 height 14
click at [949, 360] on div "Estimated Number of SKU’s 6 Launch Timeline 0 – 3 months 4 – 12 months Greater …" at bounding box center [881, 307] width 406 height 207
click at [807, 302] on span "× 4 – 12 months" at bounding box center [777, 294] width 192 height 29
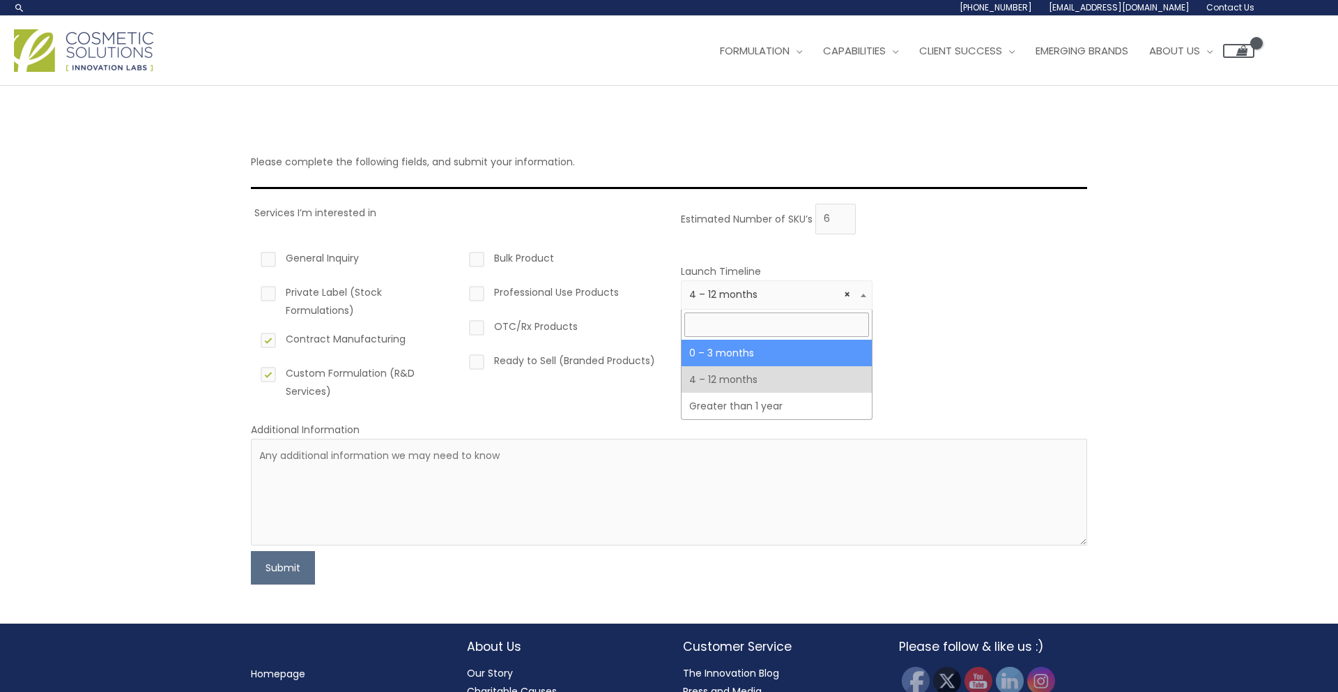
drag, startPoint x: 738, startPoint y: 354, endPoint x: 742, endPoint y: 365, distance: 11.5
select select "2"
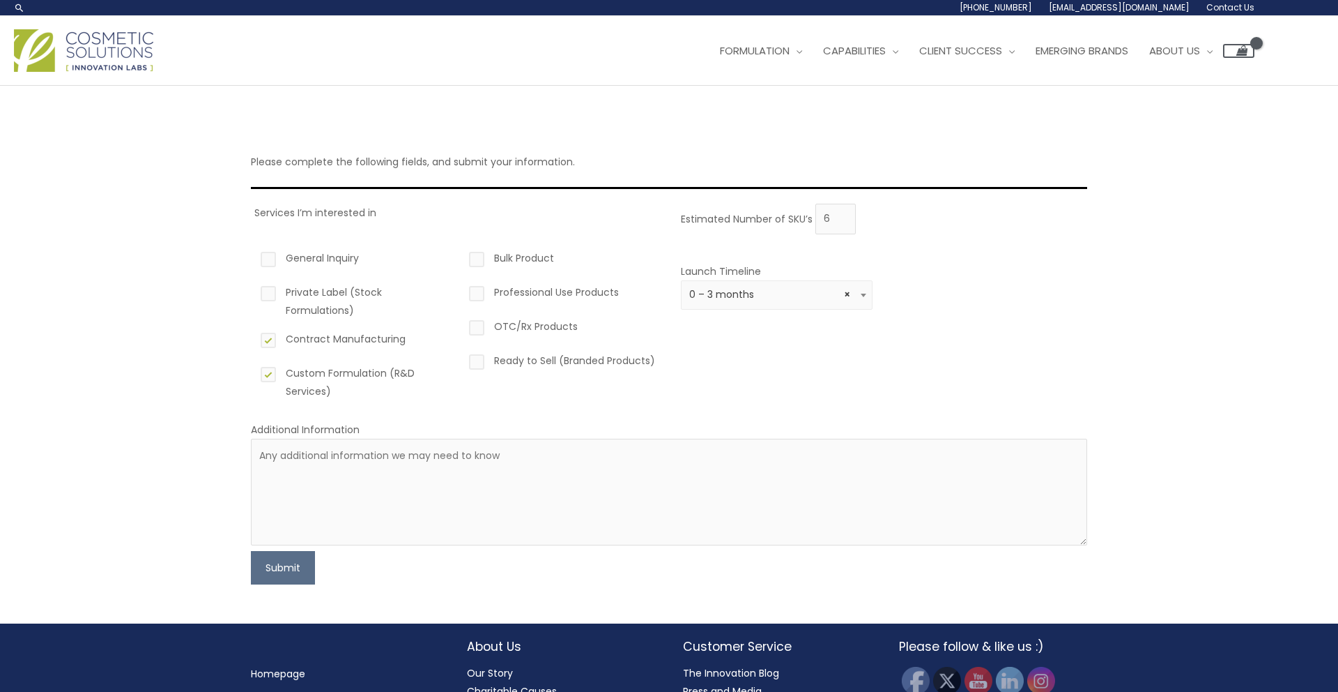
drag, startPoint x: 715, startPoint y: 390, endPoint x: 724, endPoint y: 389, distance: 9.8
click at [715, 390] on div "Estimated Number of SKU’s 6 Launch Timeline 0 – 3 months 4 – 12 months Greater …" at bounding box center [881, 307] width 406 height 207
click at [314, 456] on textarea at bounding box center [669, 491] width 837 height 107
paste textarea "We are currently developing a collection of whipped body butters and scrubs, ha…"
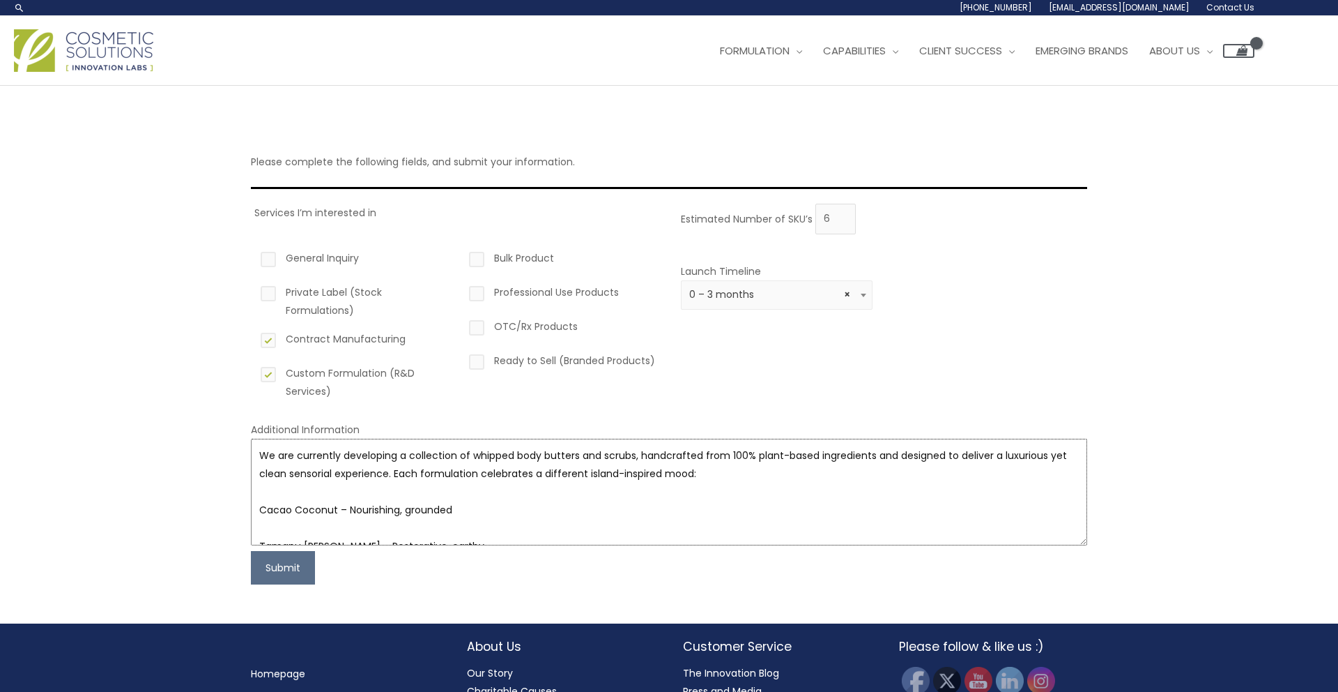
click at [358, 531] on textarea "We are currently developing a collection of whipped body butters and scrubs, ha…" at bounding box center [669, 491] width 837 height 107
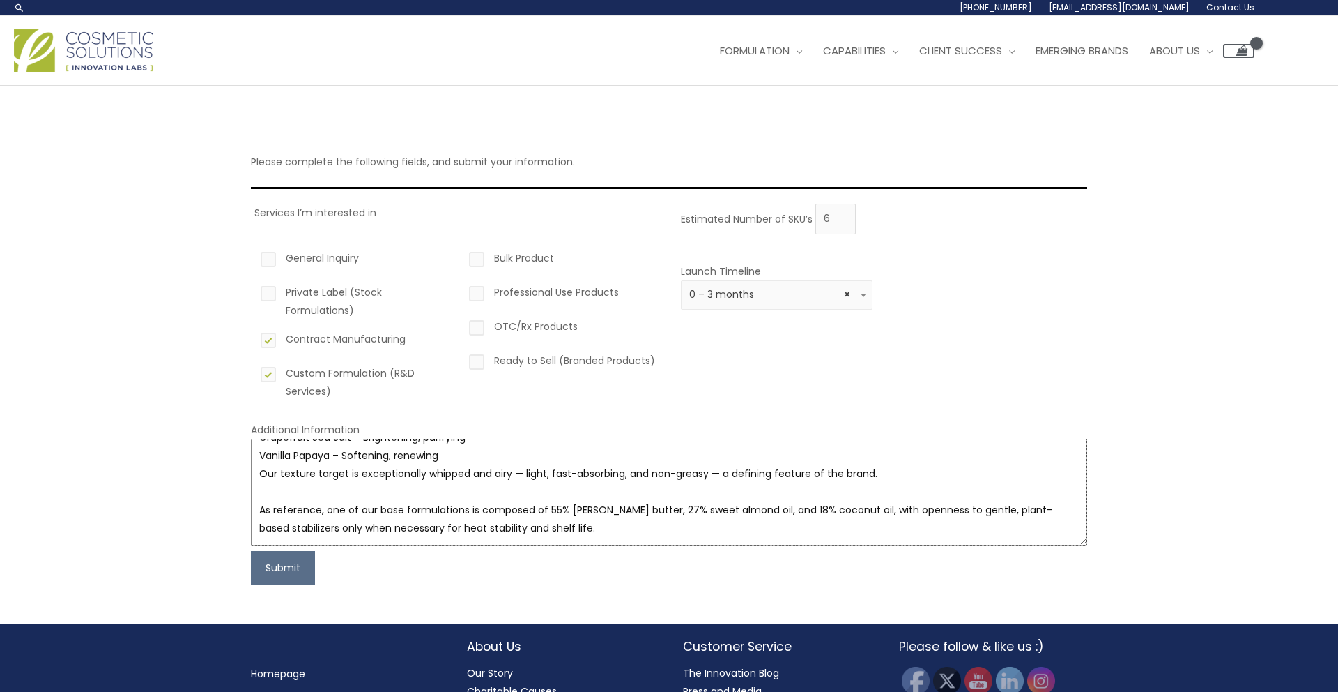
scroll to position [173, 0]
paste textarea "We will be packaging in frosted amber heavy-bottom plastic jars (approx. 200–25…"
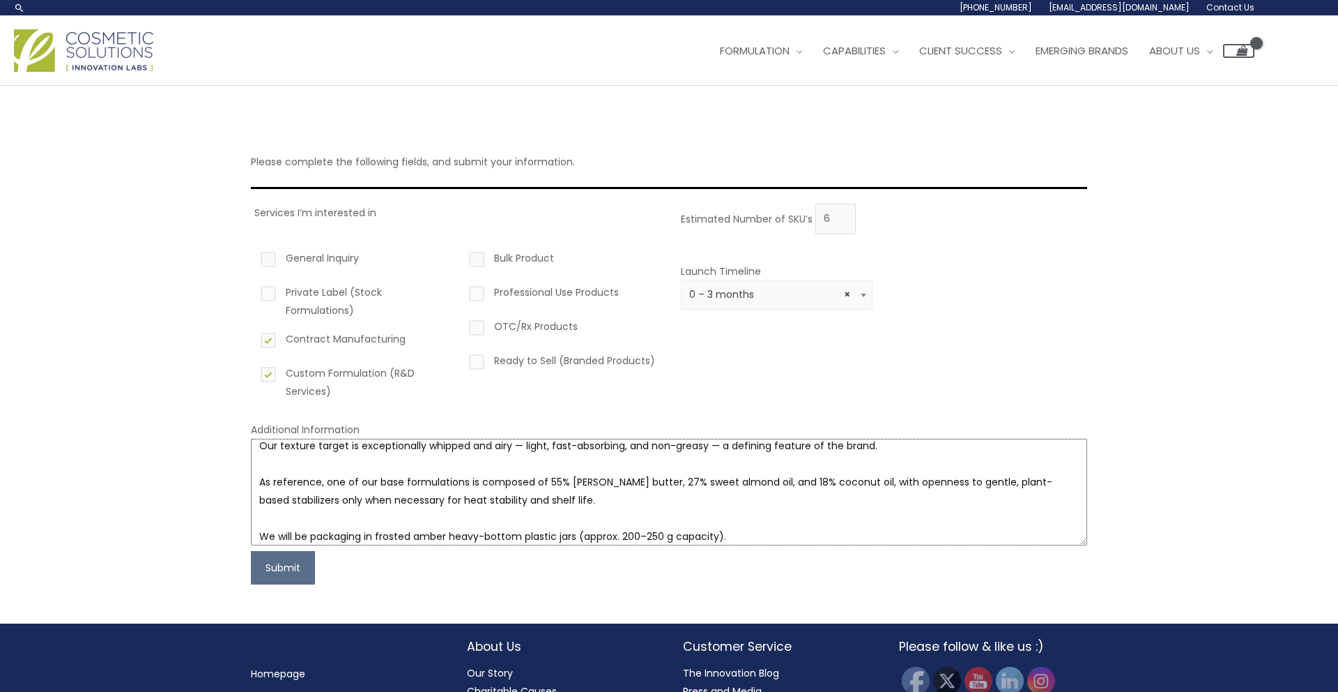
click at [618, 533] on textarea "We are currently developing a collection of whipped body butters and scrubs, ha…" at bounding box center [669, 491] width 837 height 107
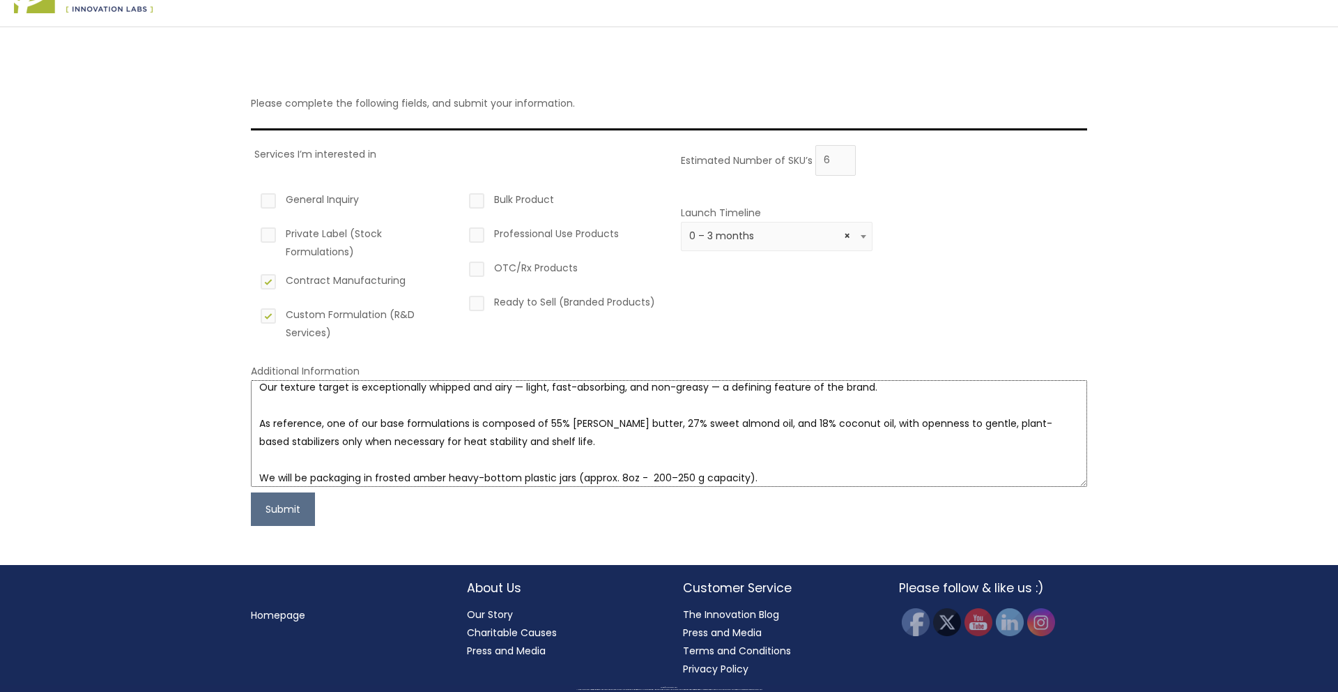
click at [647, 472] on textarea "We are currently developing a collection of whipped body butters and scrubs, ha…" at bounding box center [669, 433] width 837 height 107
type textarea "We are currently developing a collection of whipped body butters and scrubs, ha…"
click at [277, 502] on button "Submit" at bounding box center [283, 508] width 64 height 33
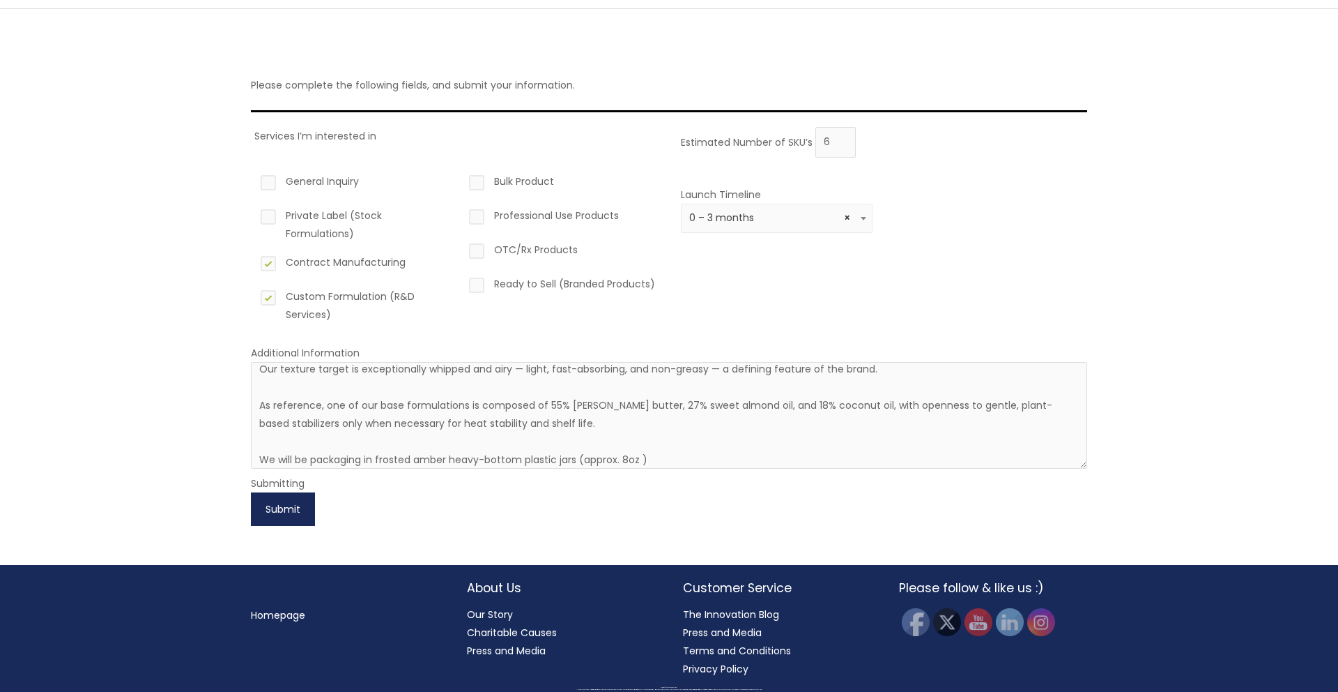
scroll to position [181, 0]
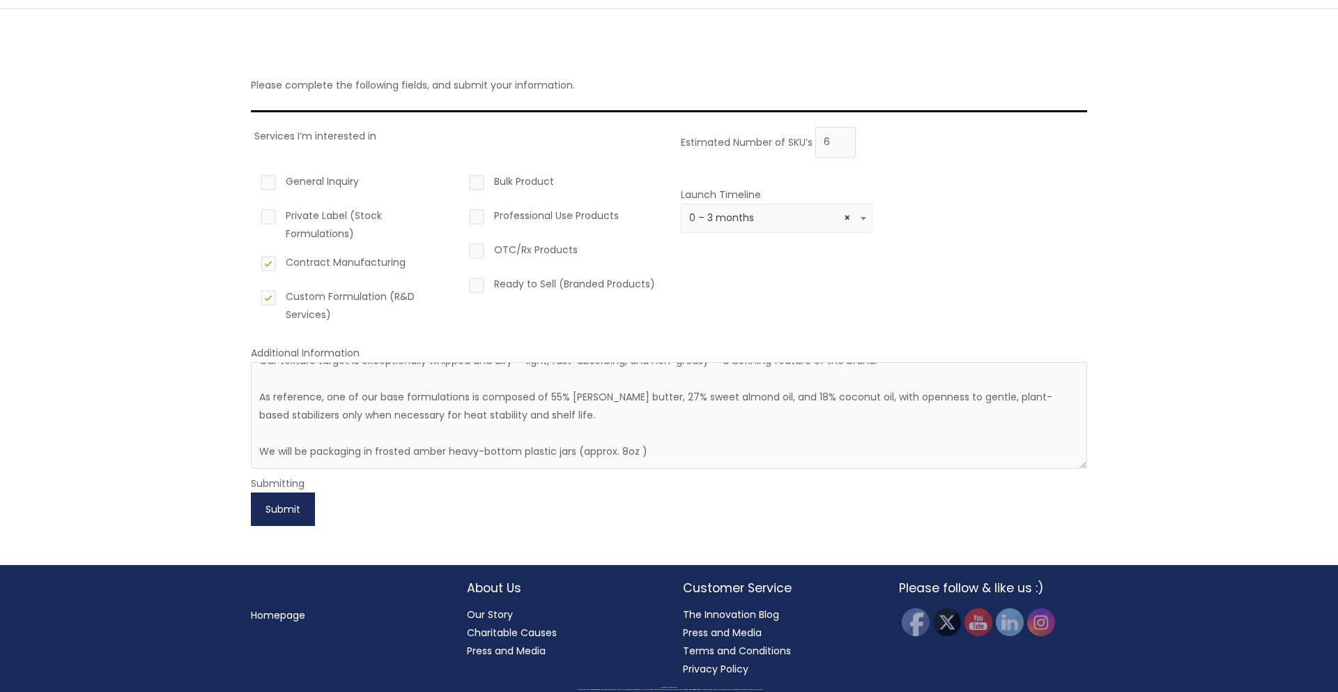
click at [296, 507] on button "Submit" at bounding box center [283, 508] width 64 height 33
